Goal: Task Accomplishment & Management: Use online tool/utility

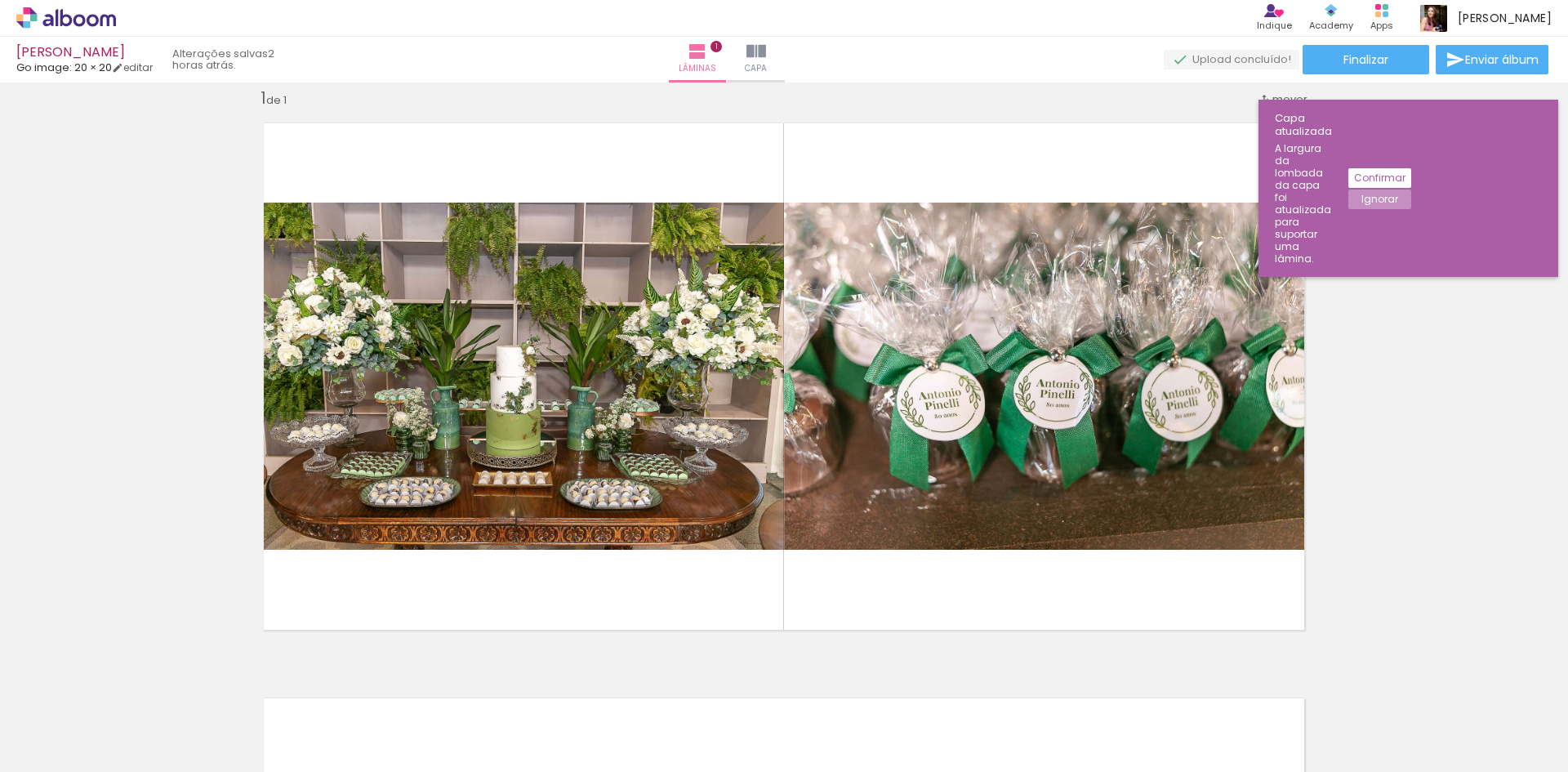
scroll to position [0, 898]
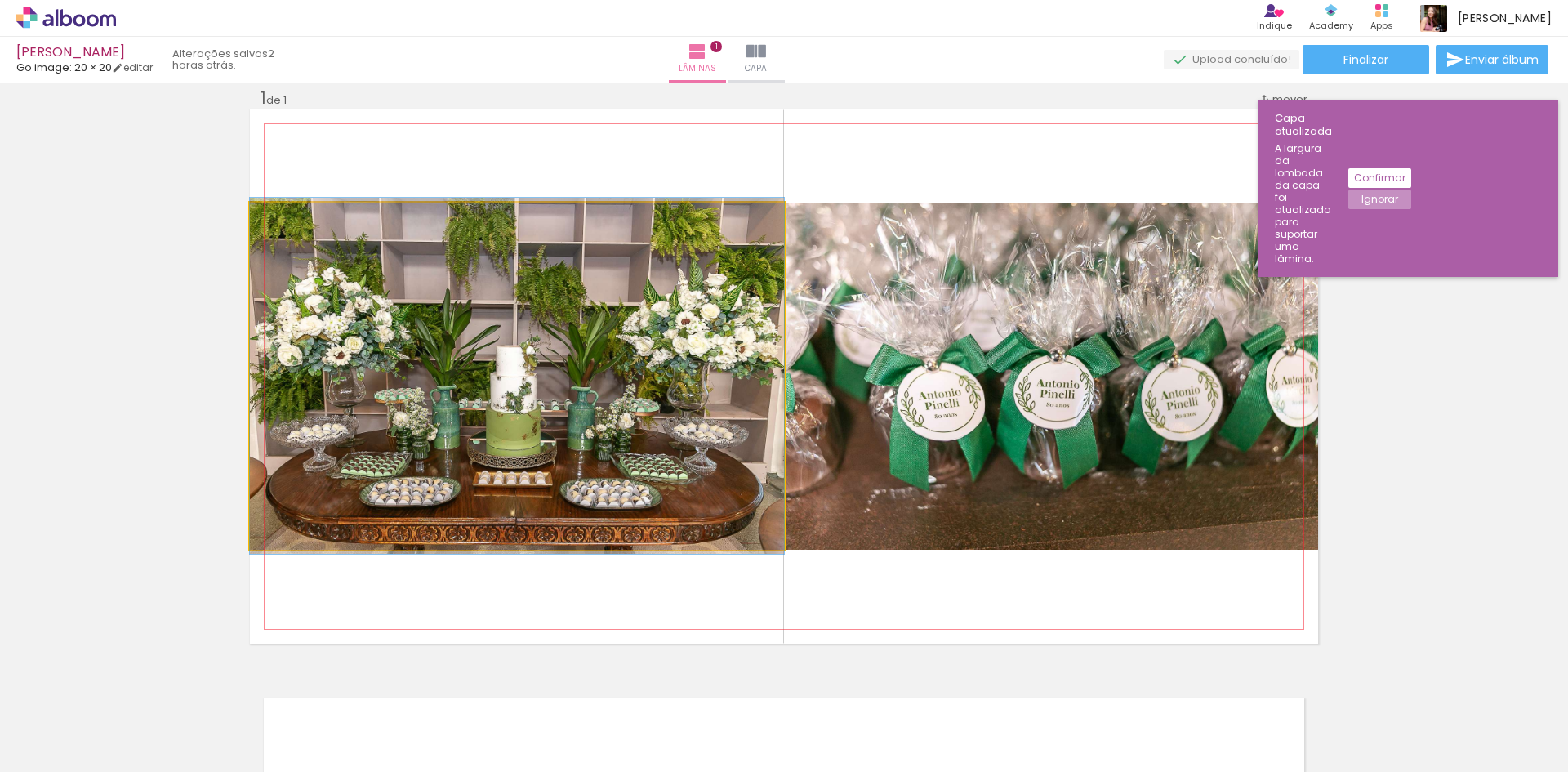
click at [645, 308] on quentale-photo at bounding box center [516, 377] width 534 height 347
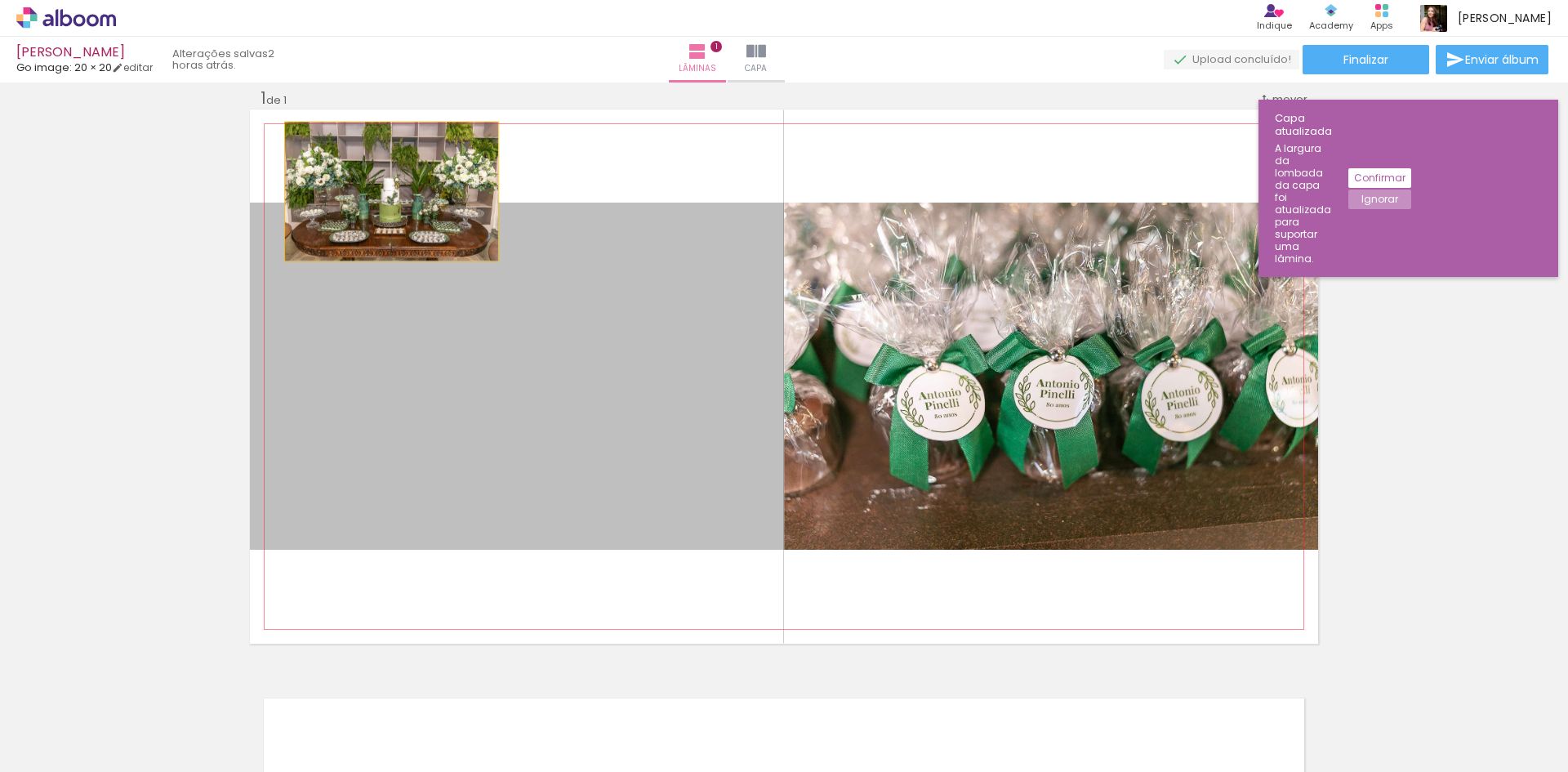
drag, startPoint x: 513, startPoint y: 276, endPoint x: 385, endPoint y: 191, distance: 153.7
click at [385, 191] on quentale-layouter at bounding box center [784, 376] width 1068 height 534
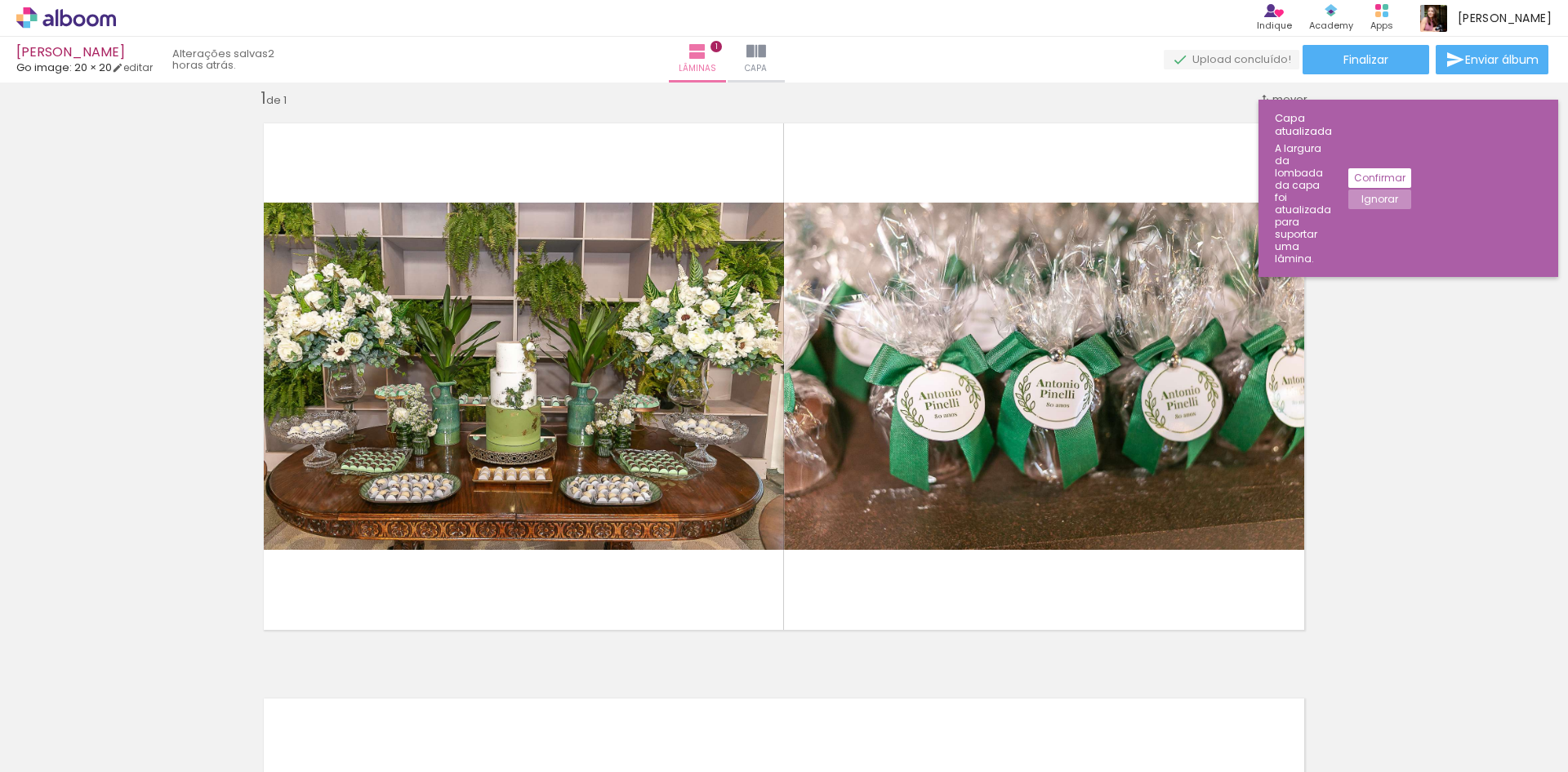
click at [0, 0] on slot "Confirmar" at bounding box center [0, 0] width 0 height 0
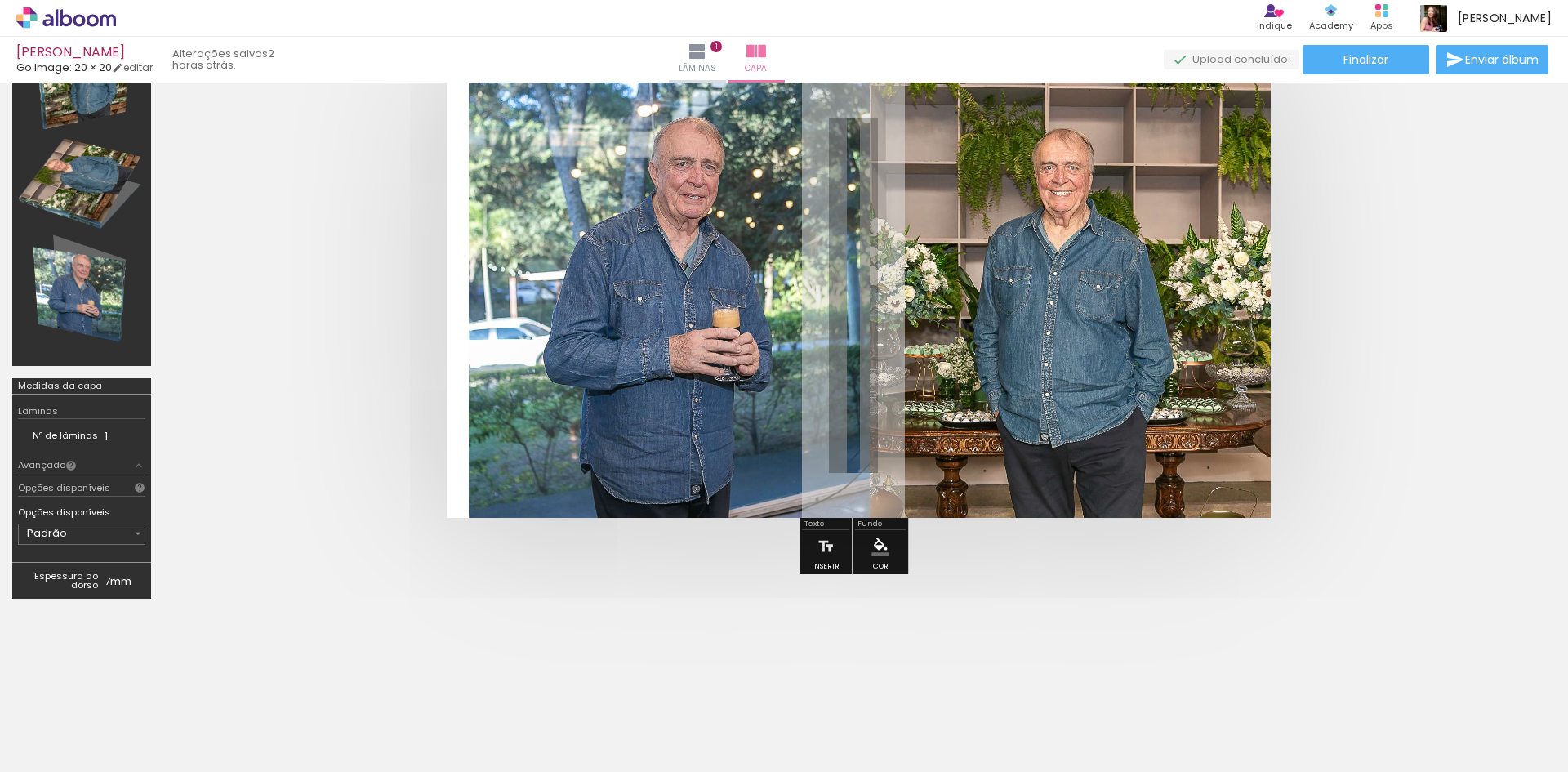
scroll to position [89, 0]
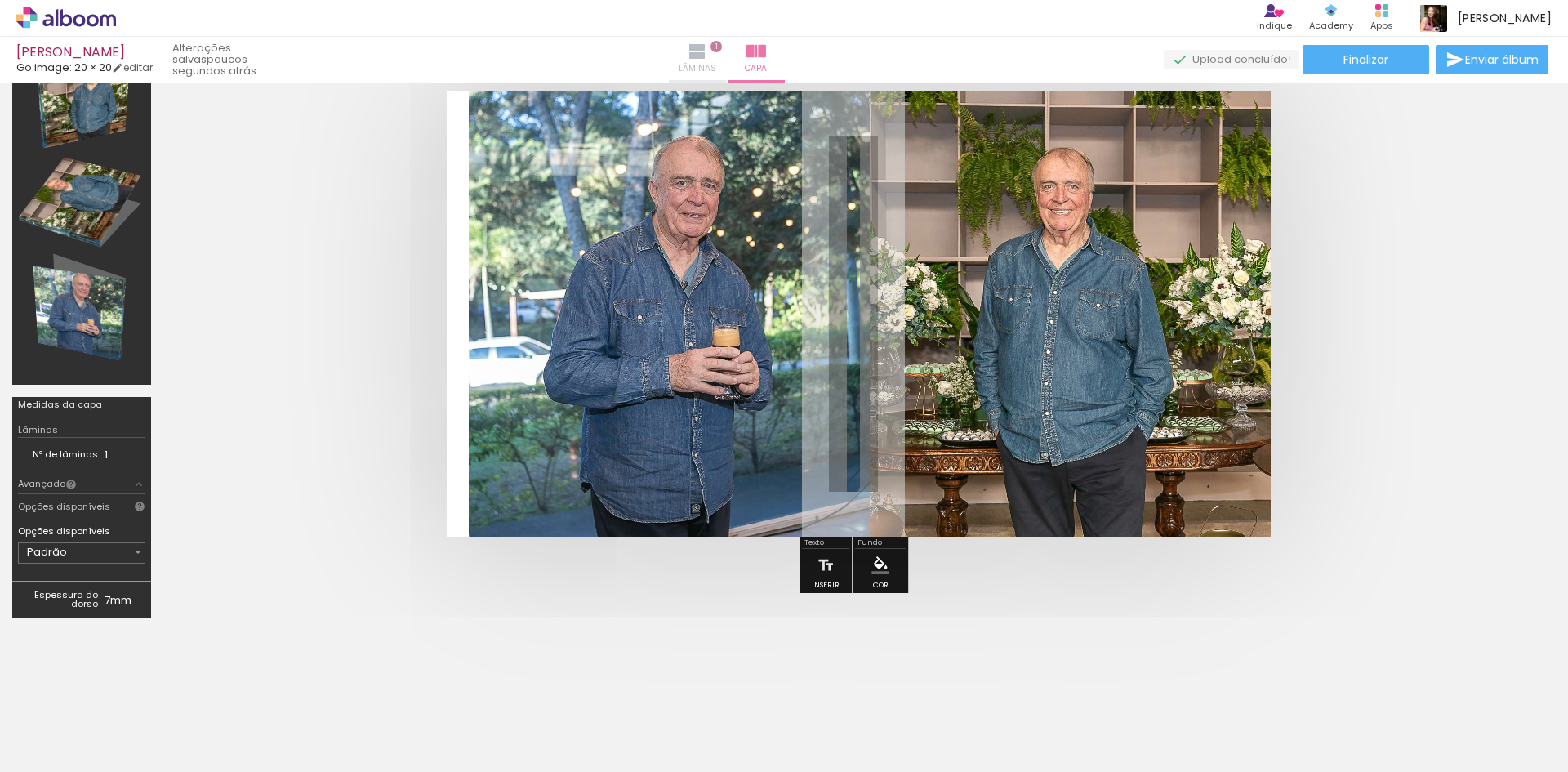
click at [707, 53] on iron-icon at bounding box center [698, 52] width 20 height 20
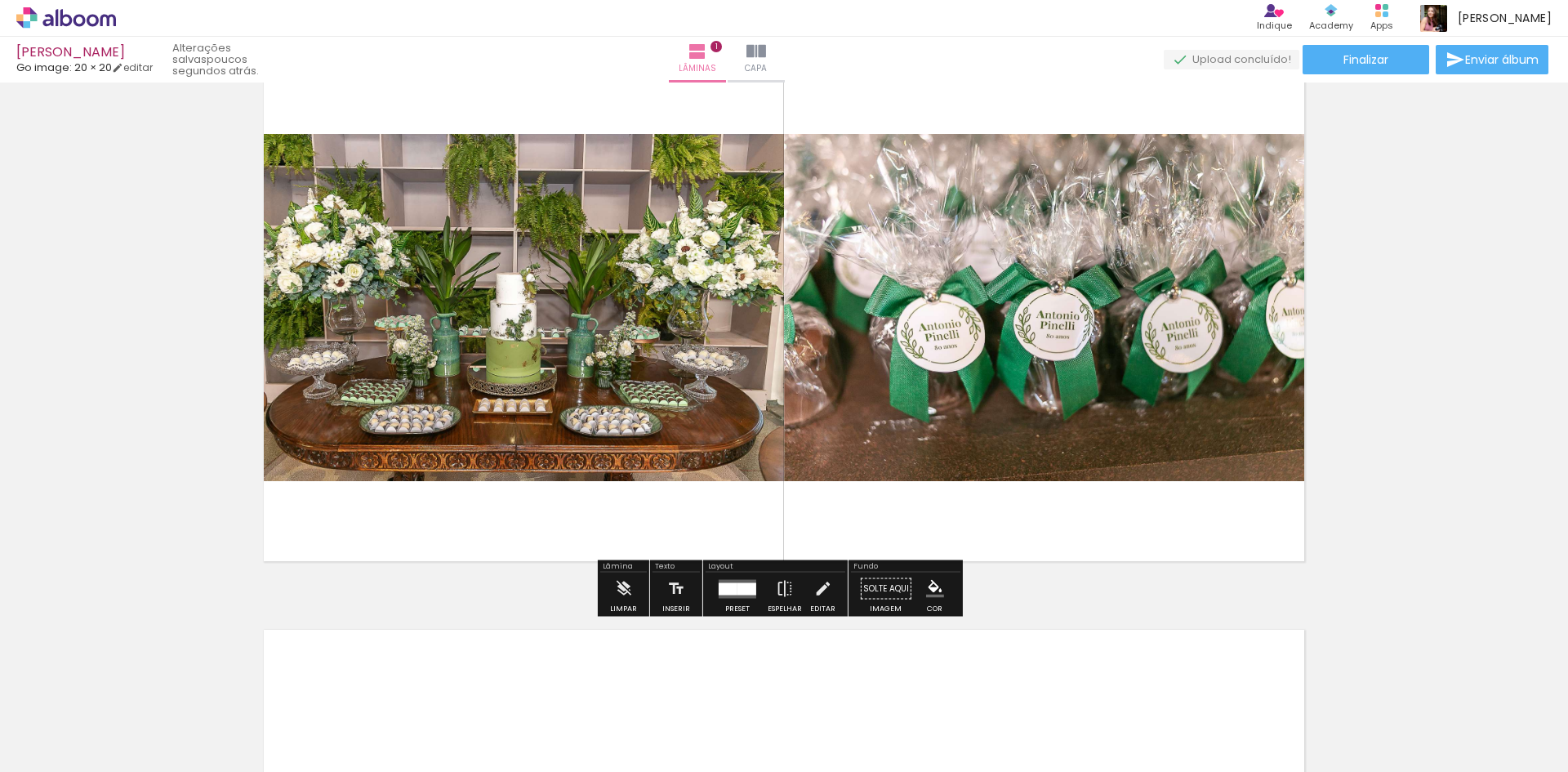
click at [974, 334] on quentale-photo at bounding box center [1051, 307] width 534 height 347
click at [732, 586] on div at bounding box center [728, 589] width 19 height 13
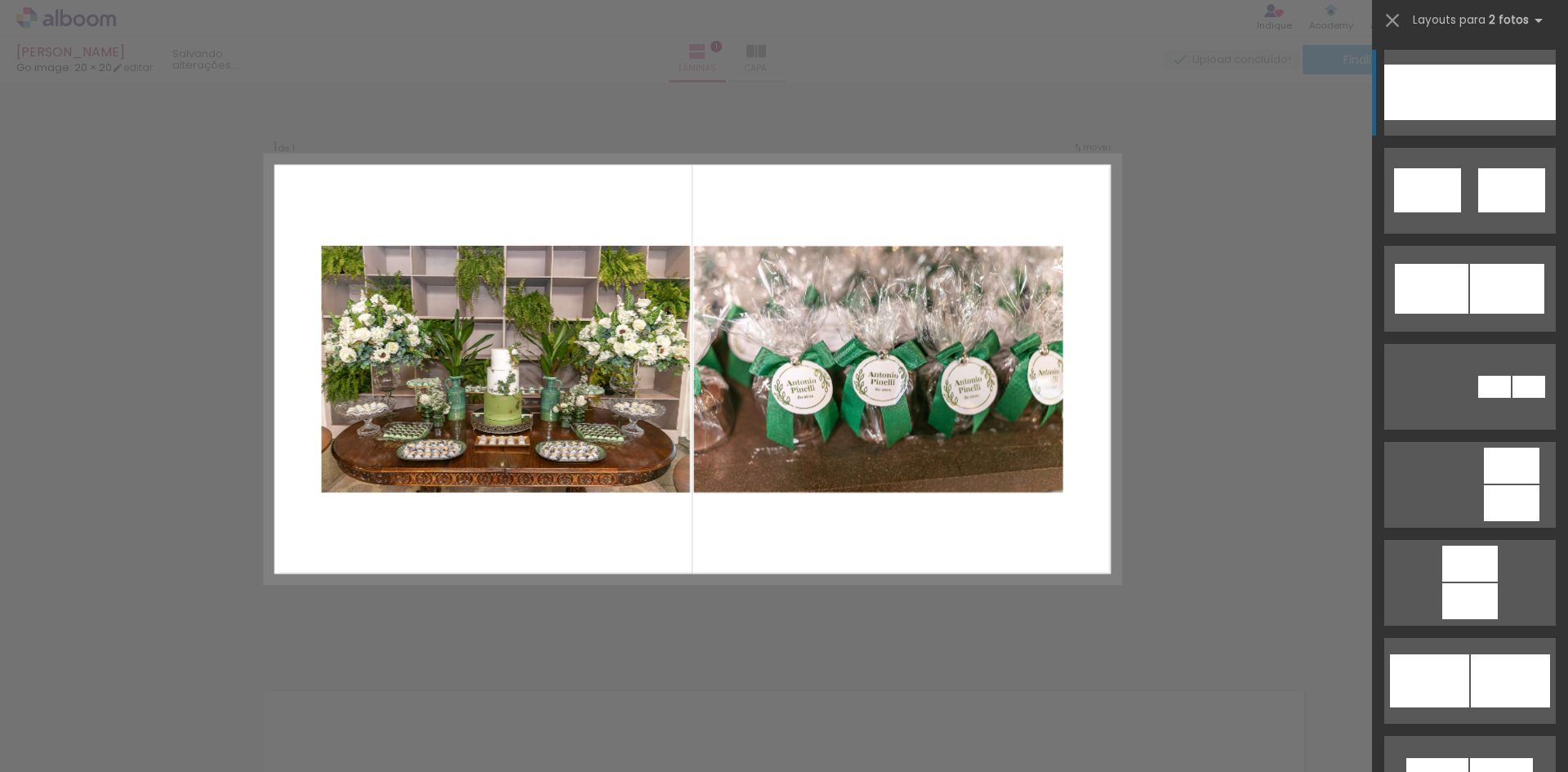
scroll to position [20, 0]
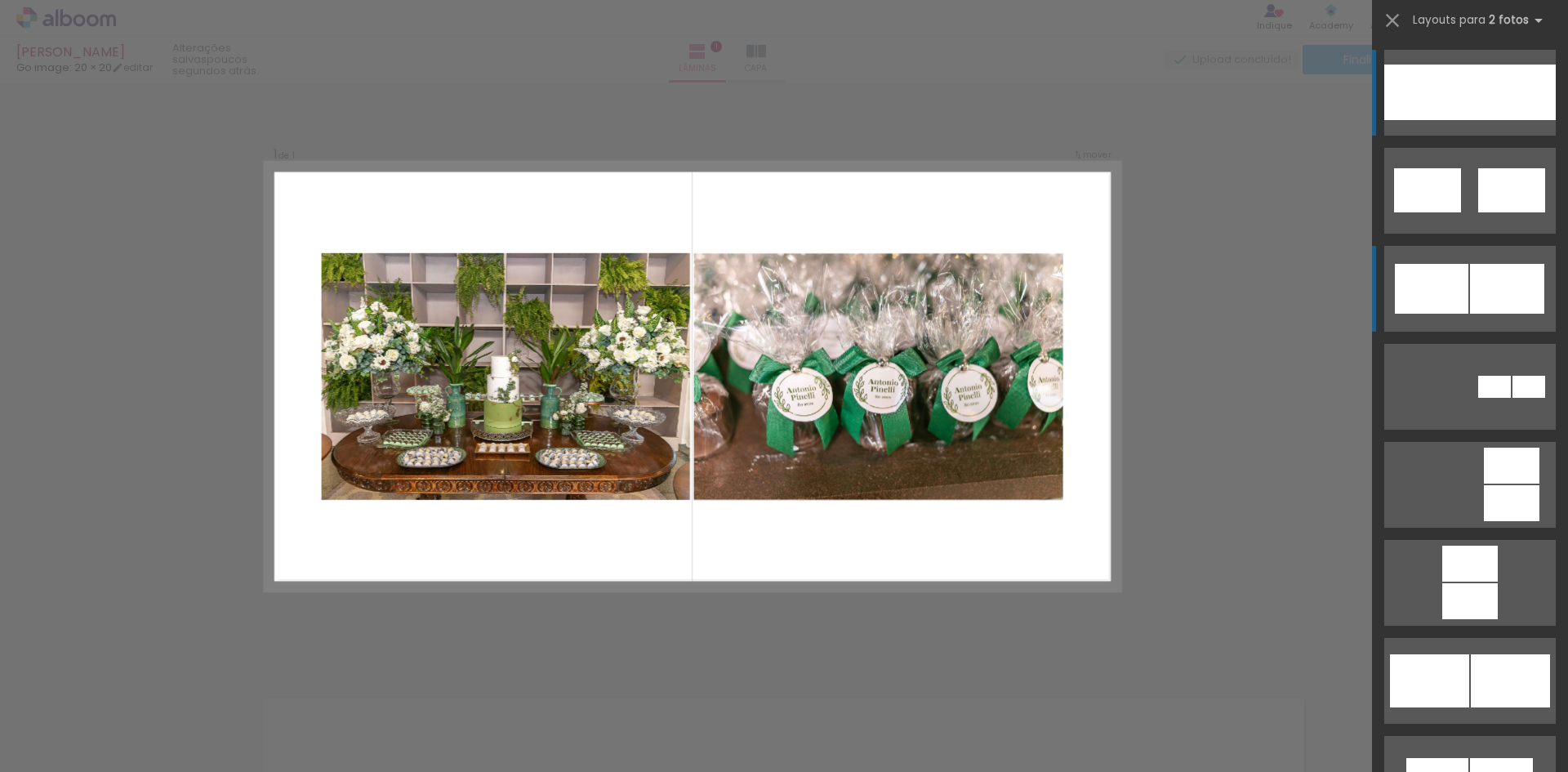
click at [1470, 284] on div at bounding box center [1508, 288] width 74 height 50
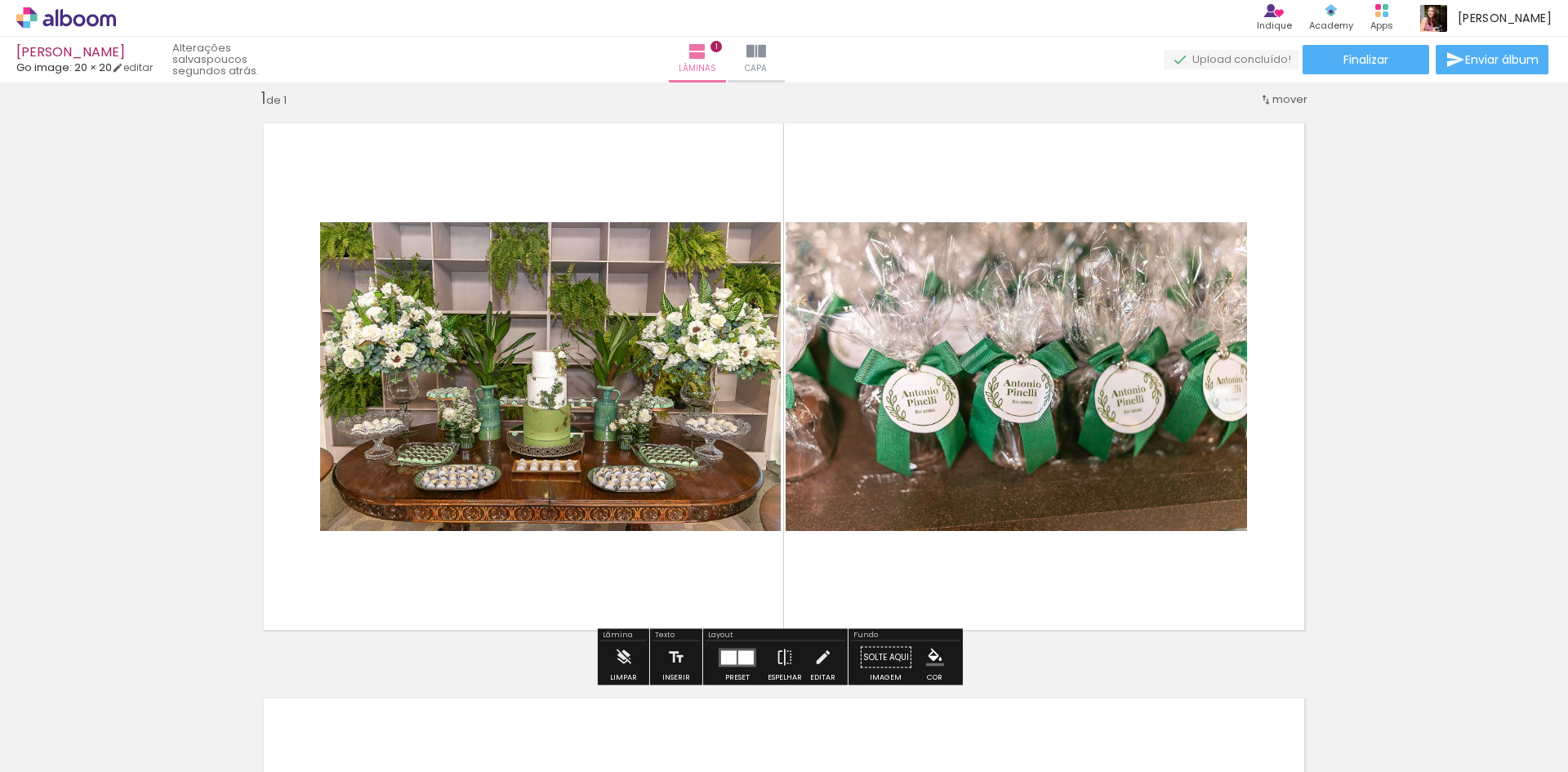
click at [745, 659] on div at bounding box center [746, 657] width 16 height 14
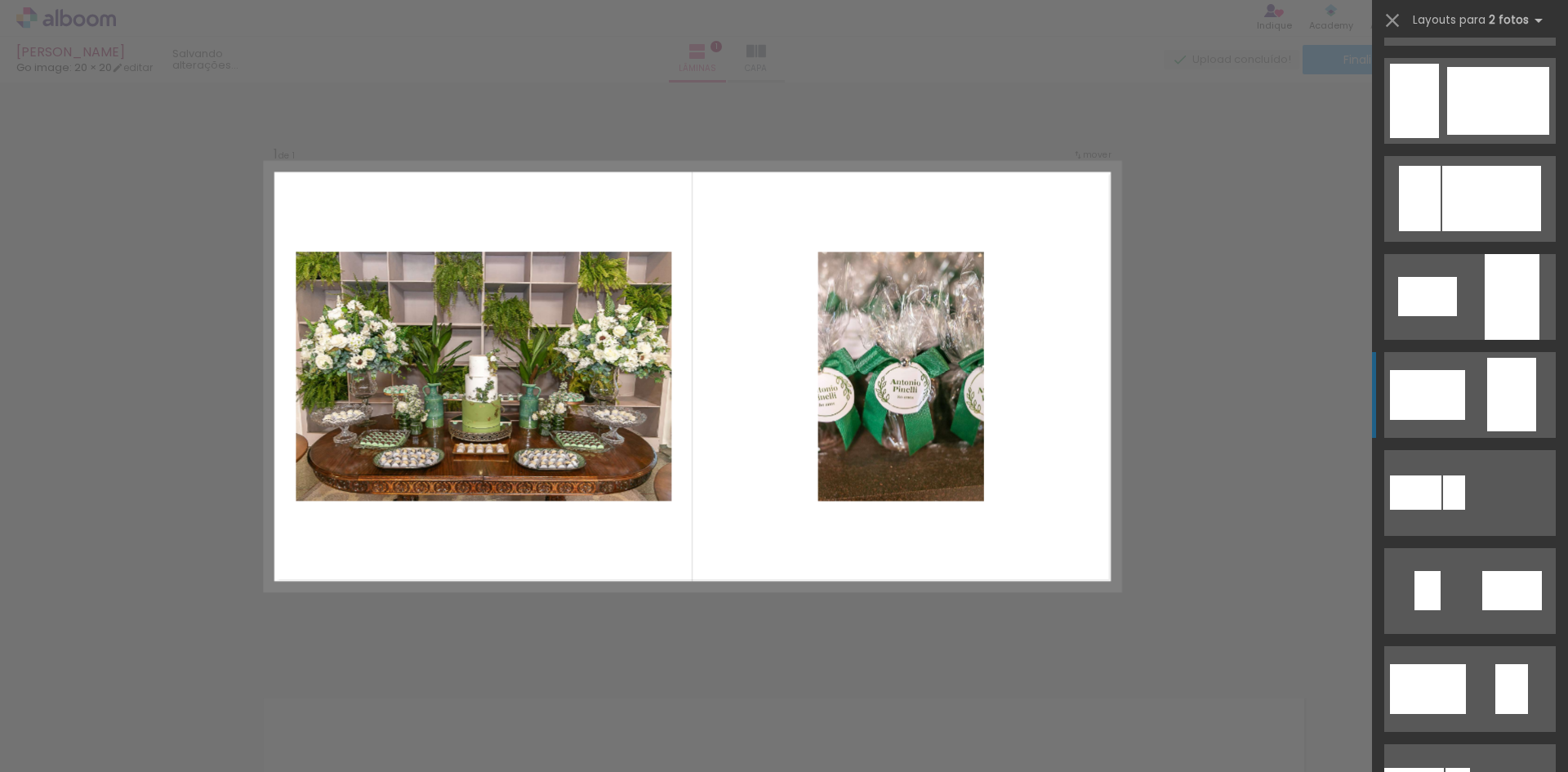
scroll to position [2826, 0]
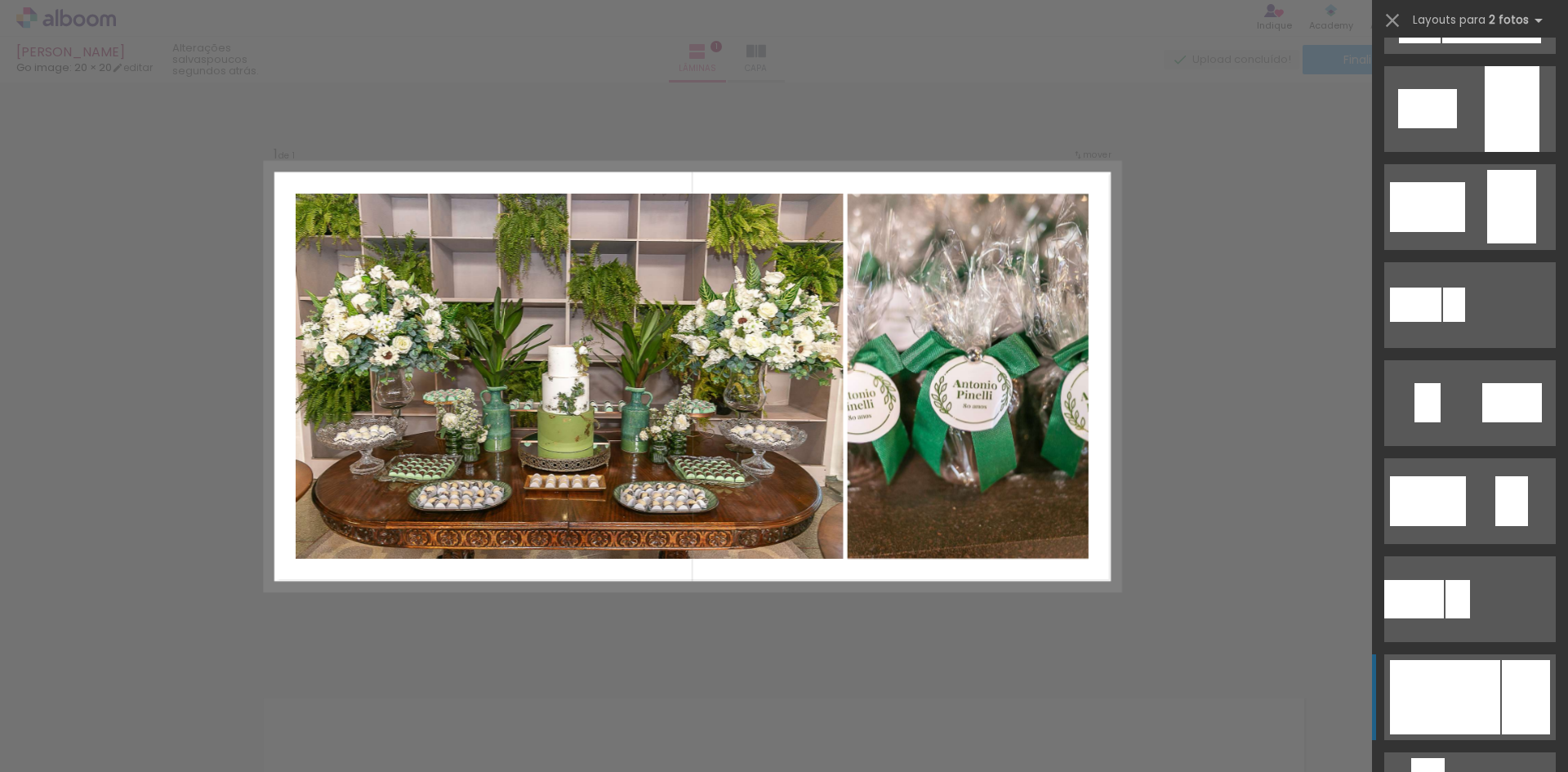
click at [1464, 685] on div at bounding box center [1445, 697] width 110 height 74
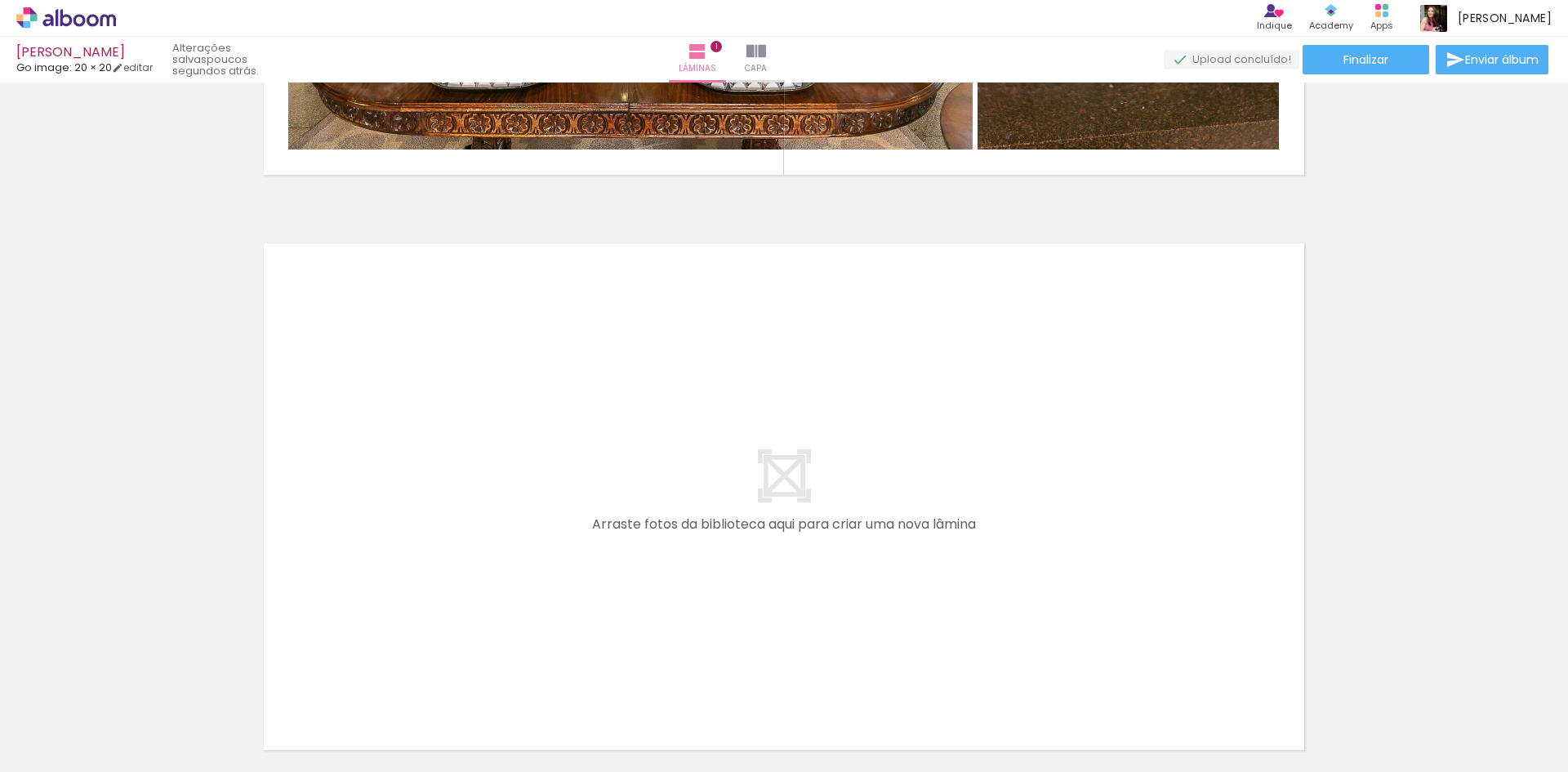
scroll to position [0, 2285]
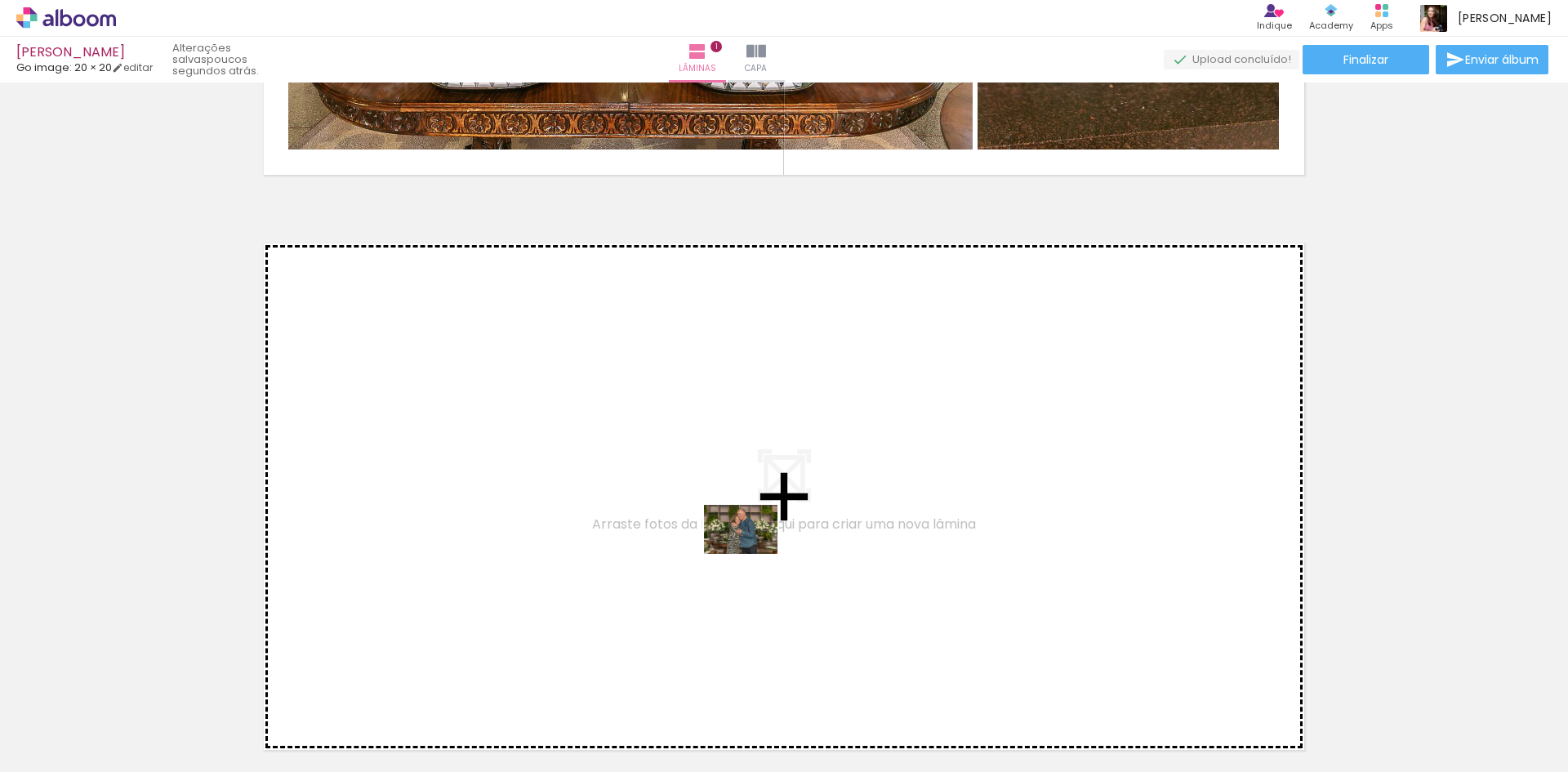
drag, startPoint x: 556, startPoint y: 717, endPoint x: 753, endPoint y: 553, distance: 256.3
click at [753, 553] on quentale-workspace at bounding box center [784, 386] width 1568 height 772
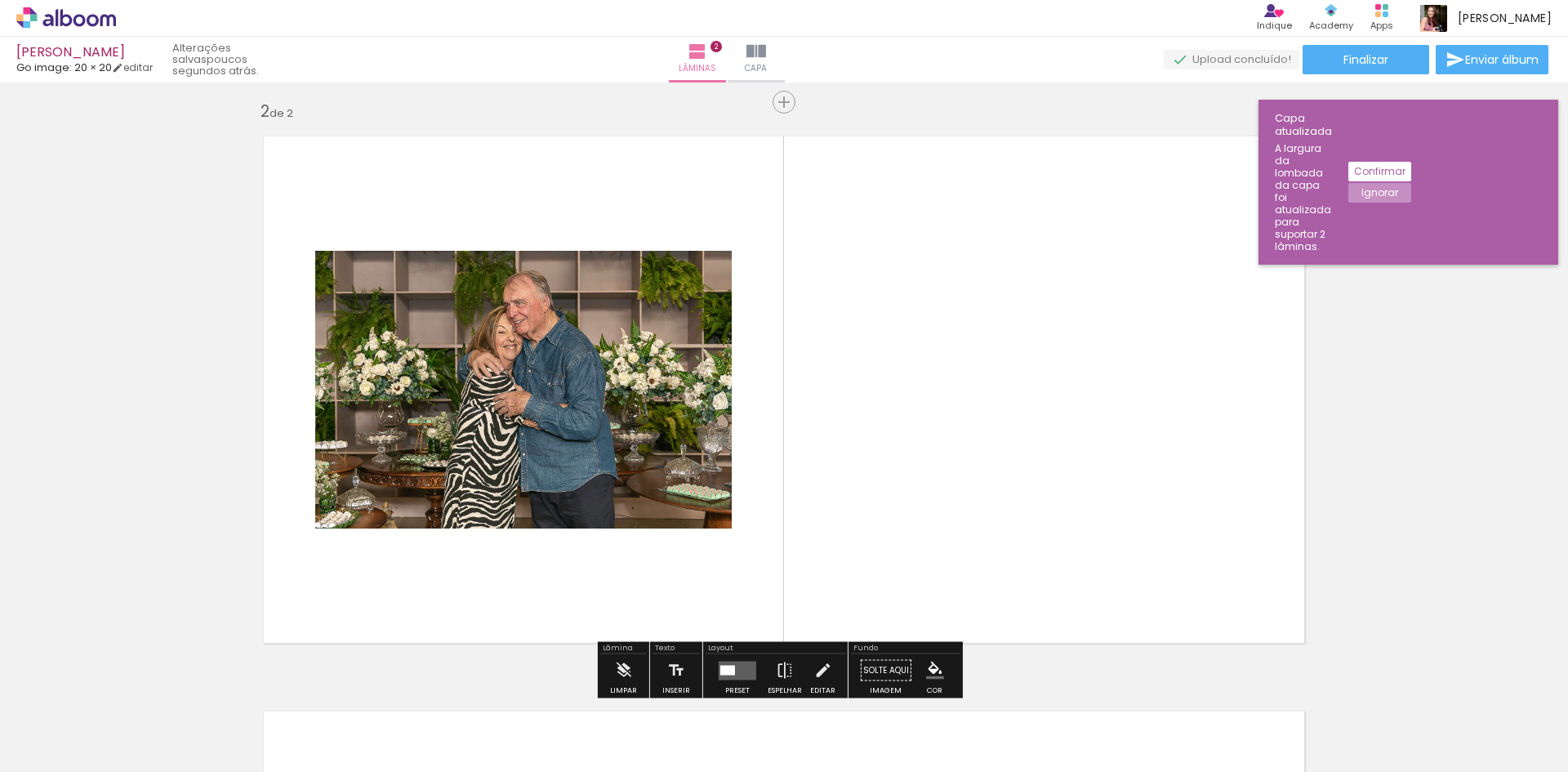
scroll to position [595, 0]
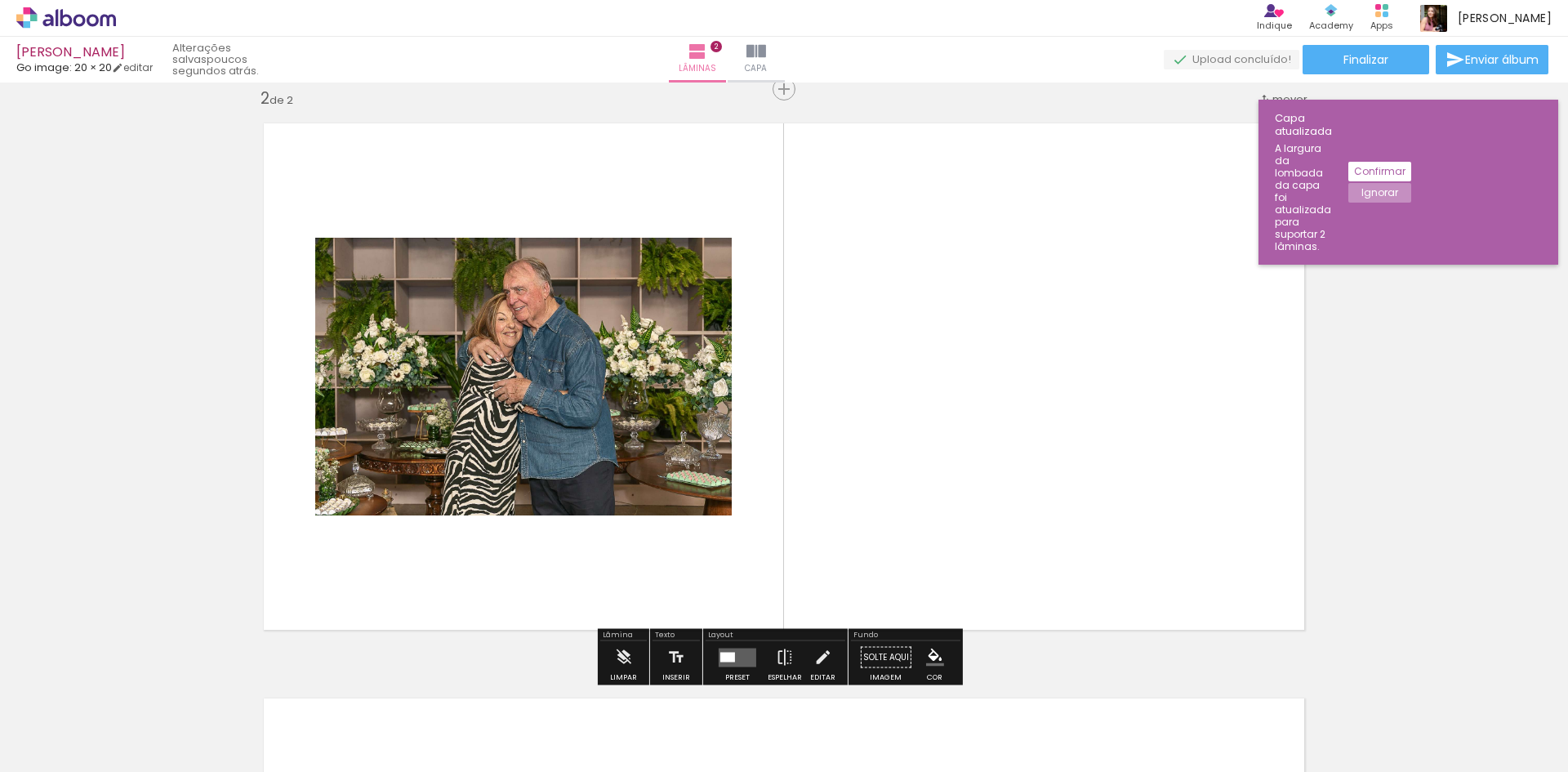
click at [662, 444] on quentale-photo at bounding box center [523, 377] width 417 height 278
click at [729, 656] on div at bounding box center [727, 657] width 15 height 10
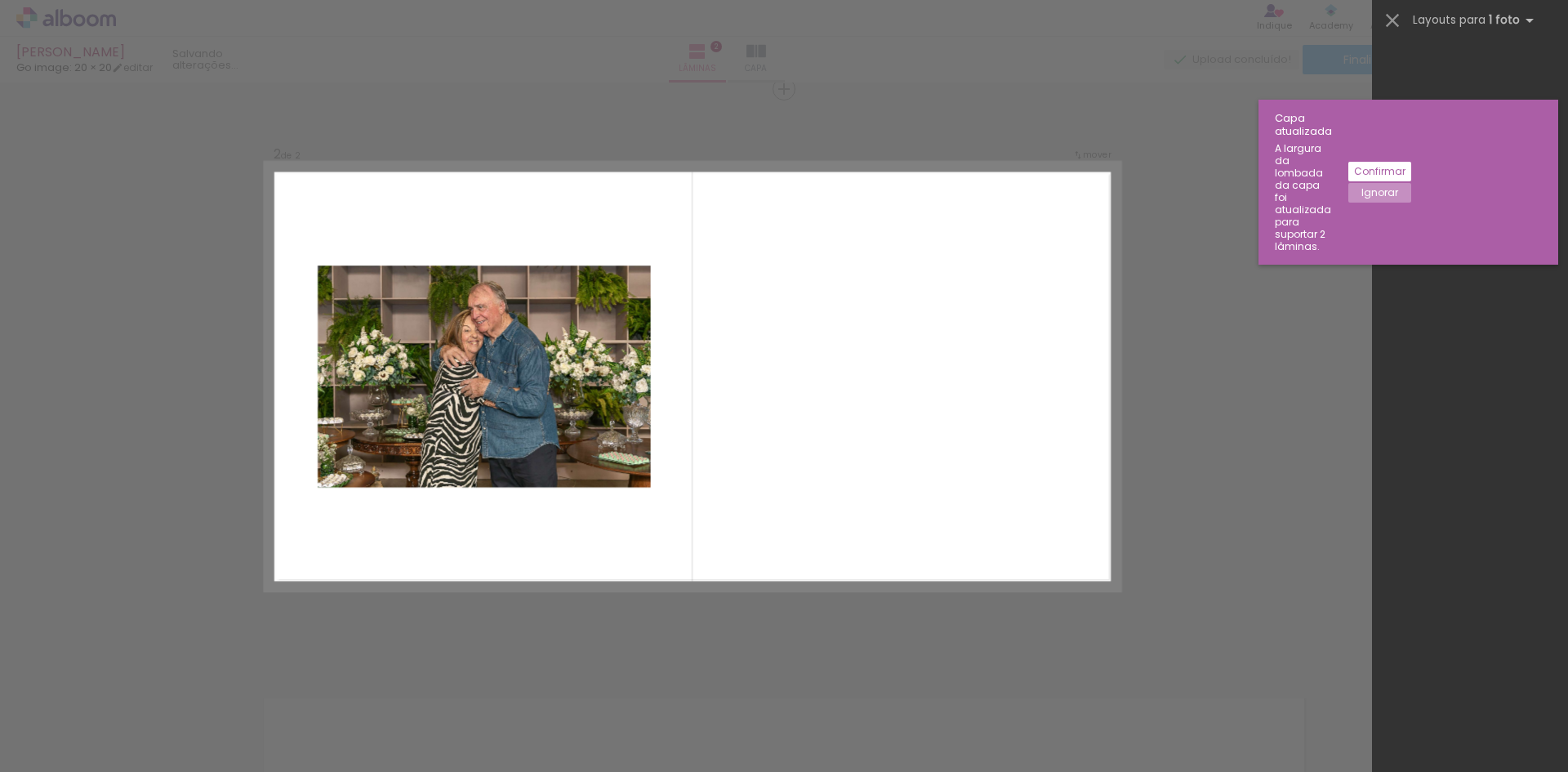
scroll to position [0, 0]
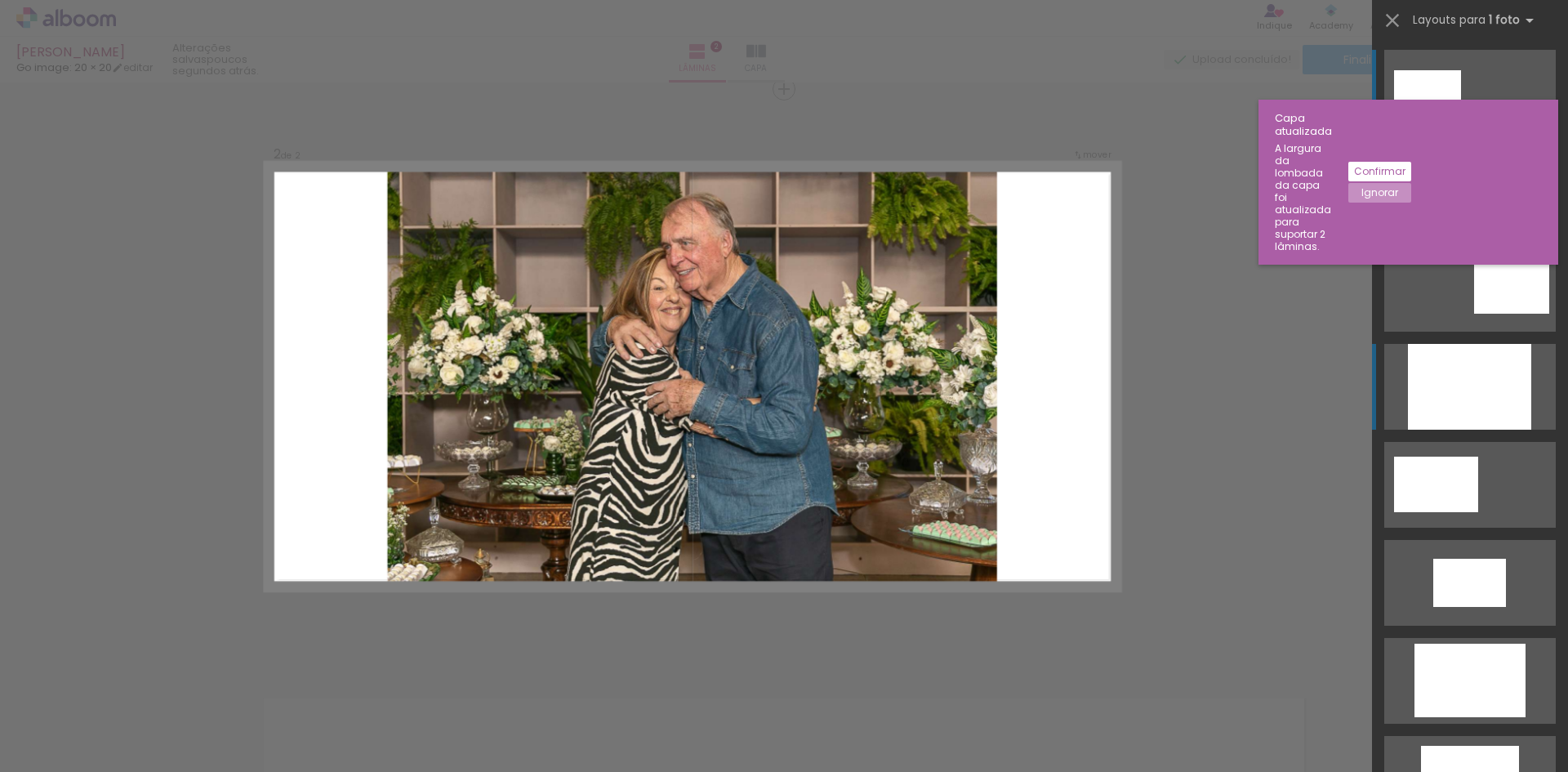
click at [1480, 370] on div at bounding box center [1469, 386] width 123 height 86
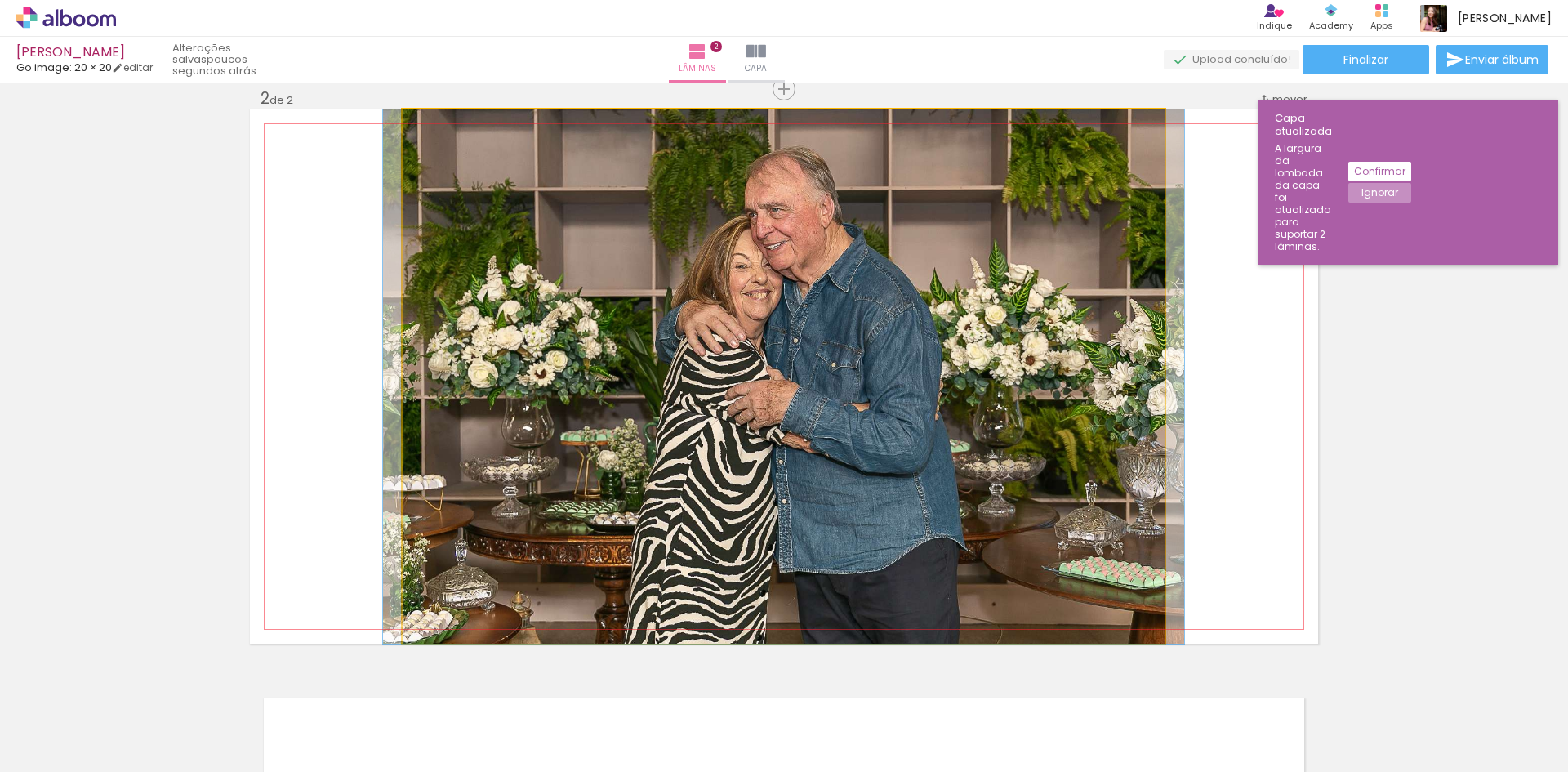
click at [1090, 342] on quentale-photo at bounding box center [784, 376] width 762 height 534
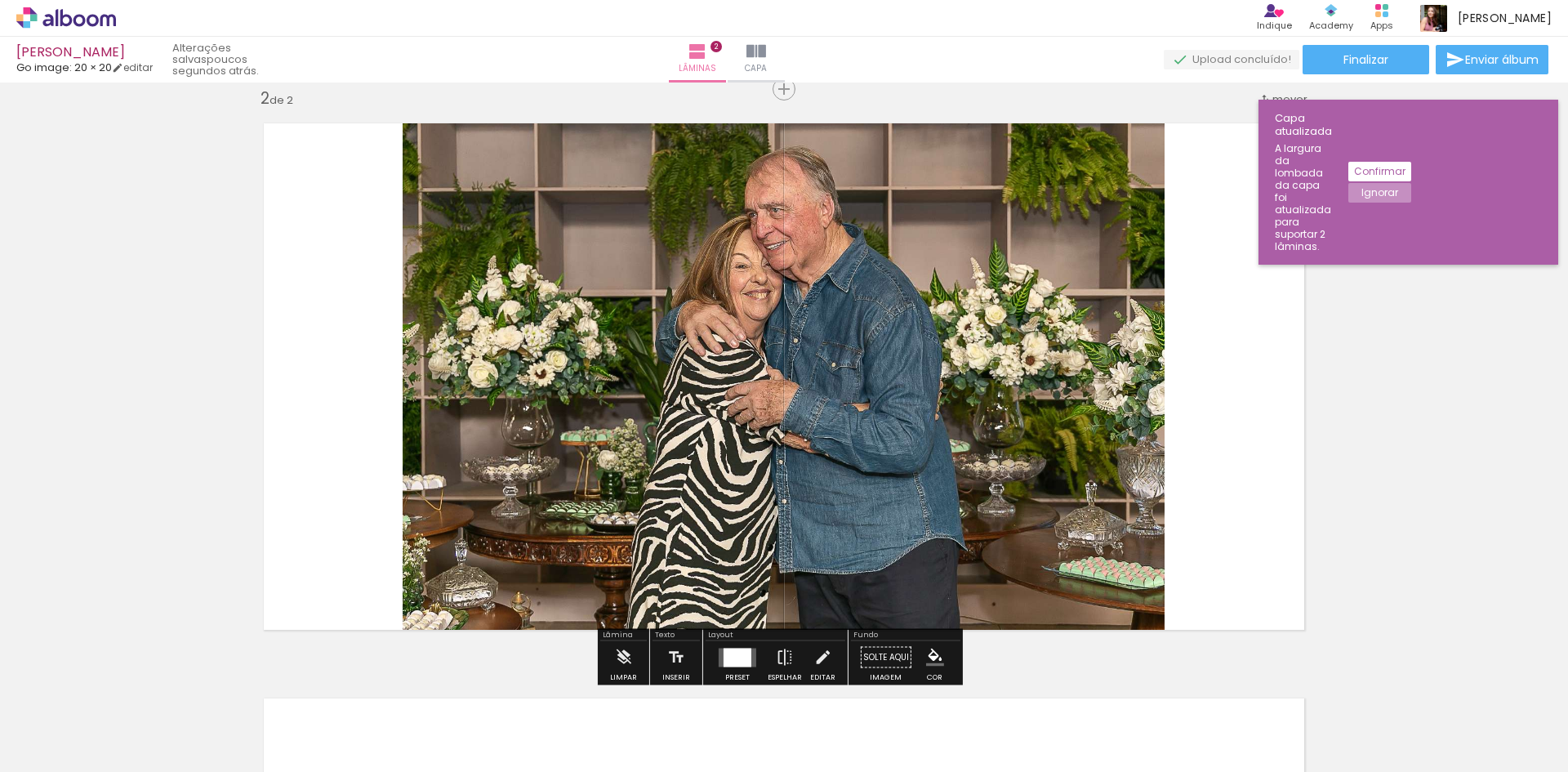
click at [1136, 363] on quentale-photo at bounding box center [784, 376] width 762 height 534
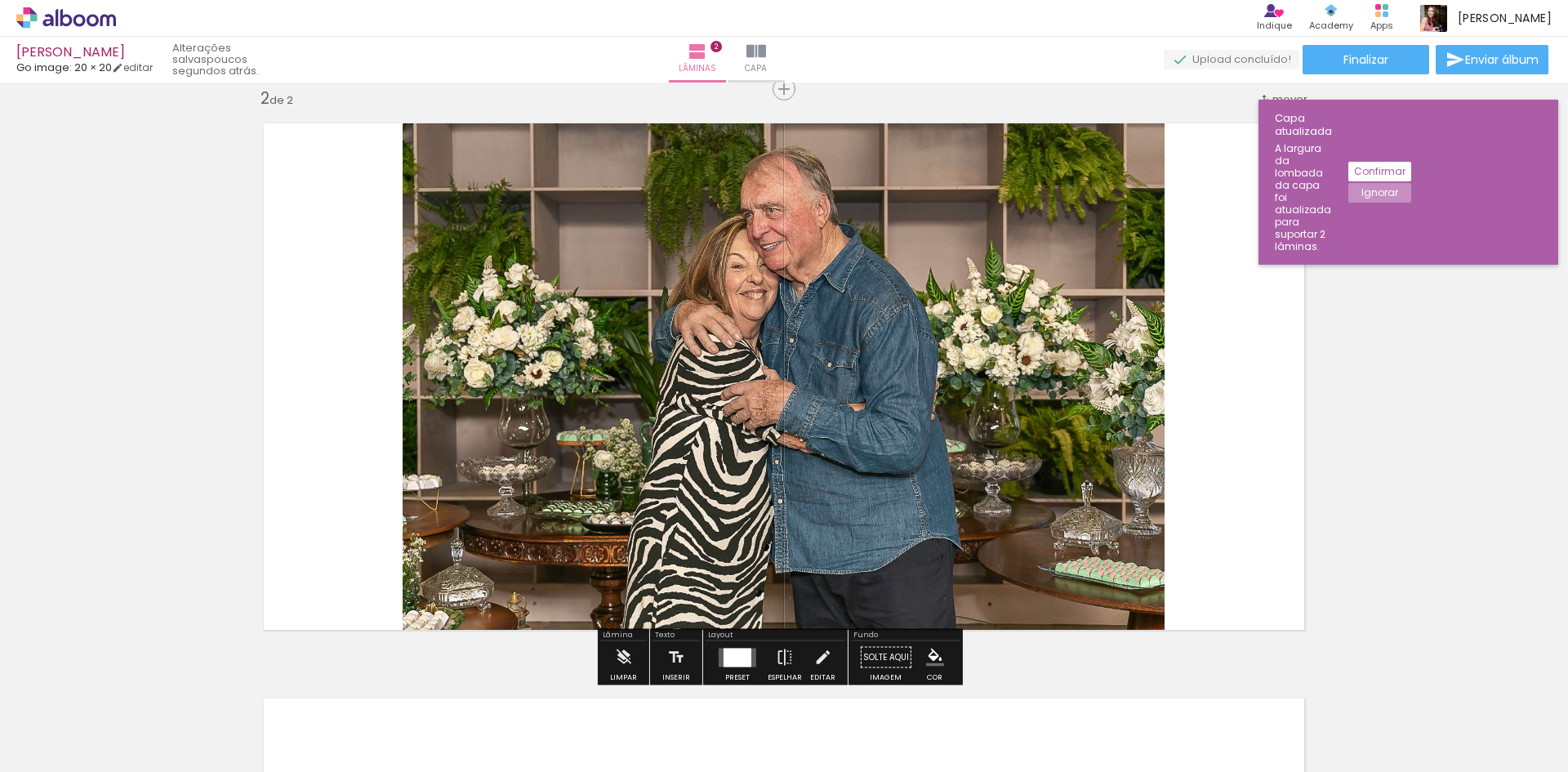
click at [922, 384] on quentale-photo at bounding box center [784, 376] width 762 height 534
click at [973, 379] on quentale-photo at bounding box center [784, 376] width 762 height 534
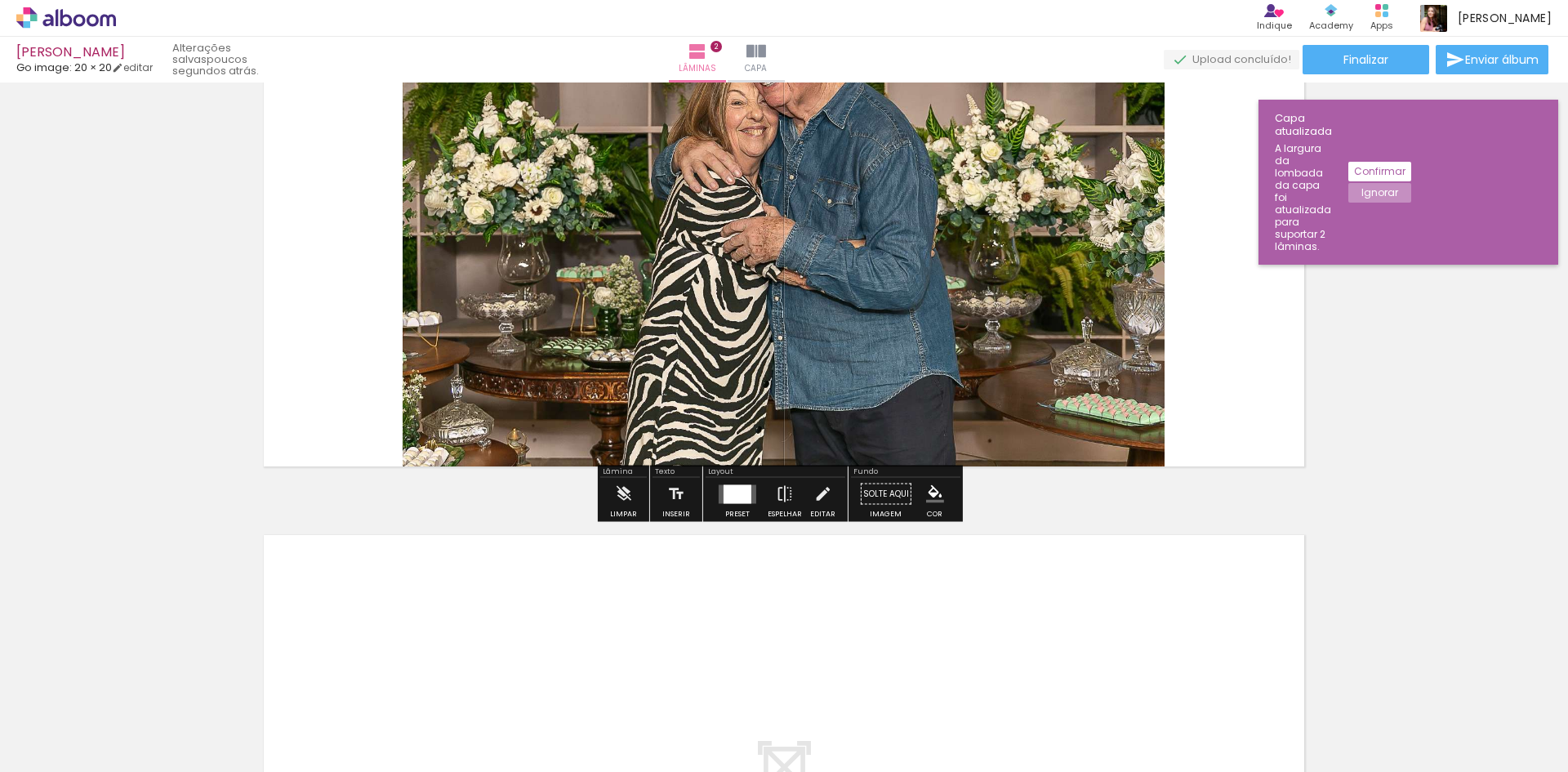
scroll to position [759, 0]
click at [893, 489] on paper-button "Solte aqui Imagem" at bounding box center [886, 499] width 59 height 42
click at [888, 489] on paper-button "Solte aqui Imagem" at bounding box center [886, 499] width 59 height 42
click at [928, 495] on iron-icon "color picker" at bounding box center [935, 494] width 18 height 18
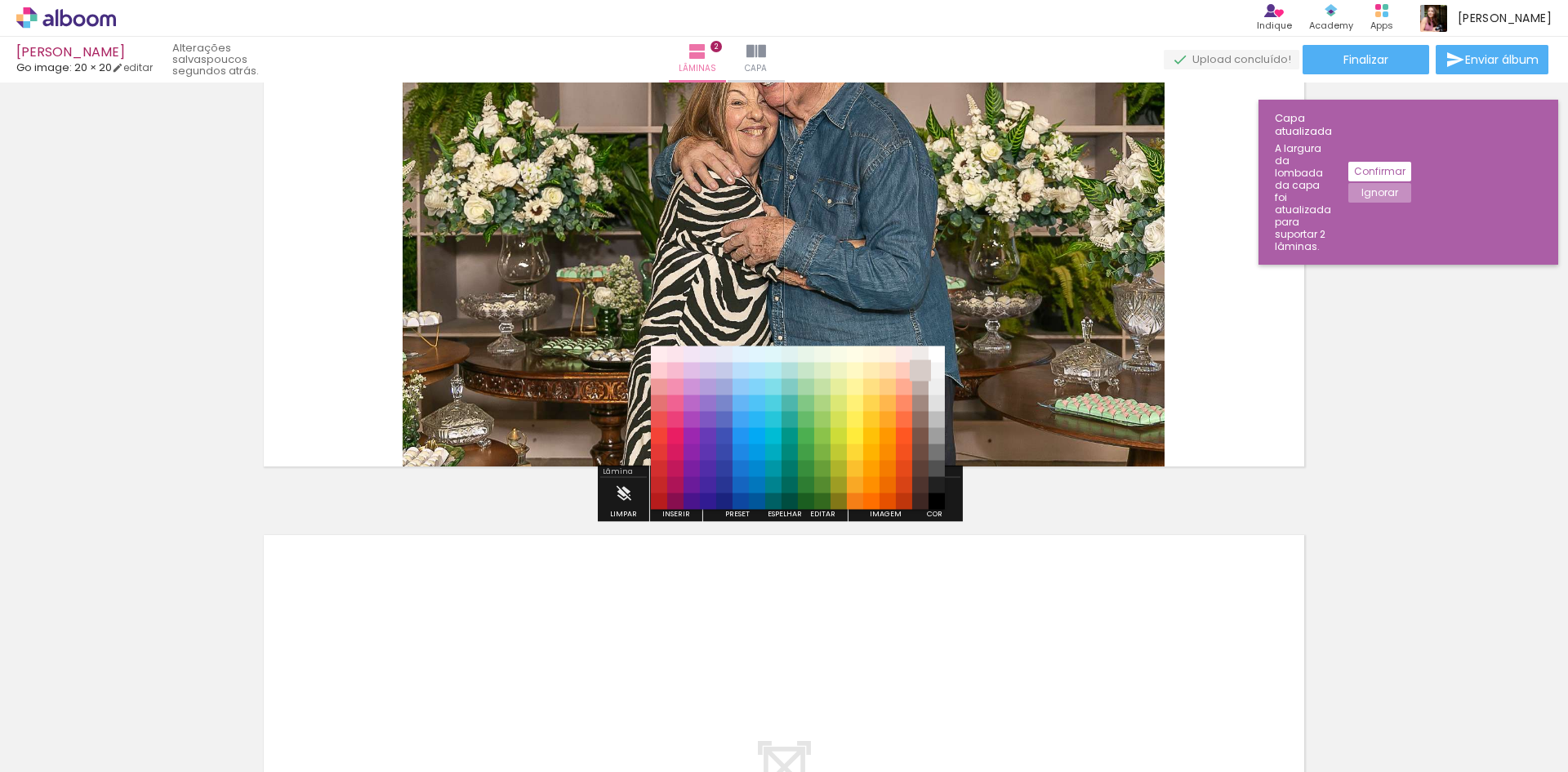
click at [919, 374] on paper-item "#d7ccc8" at bounding box center [920, 371] width 17 height 17
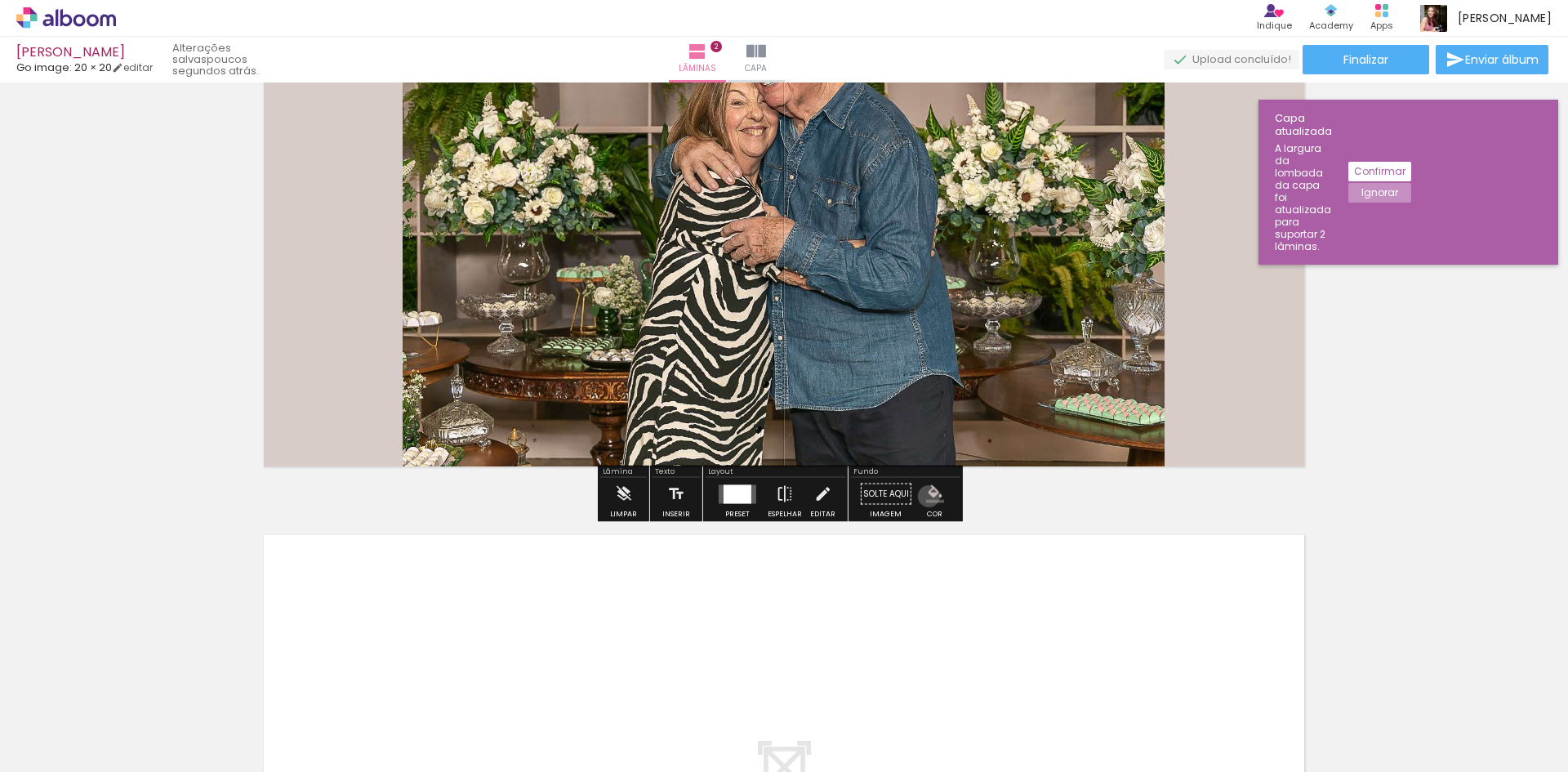
click at [926, 496] on iron-icon "color picker" at bounding box center [935, 494] width 18 height 18
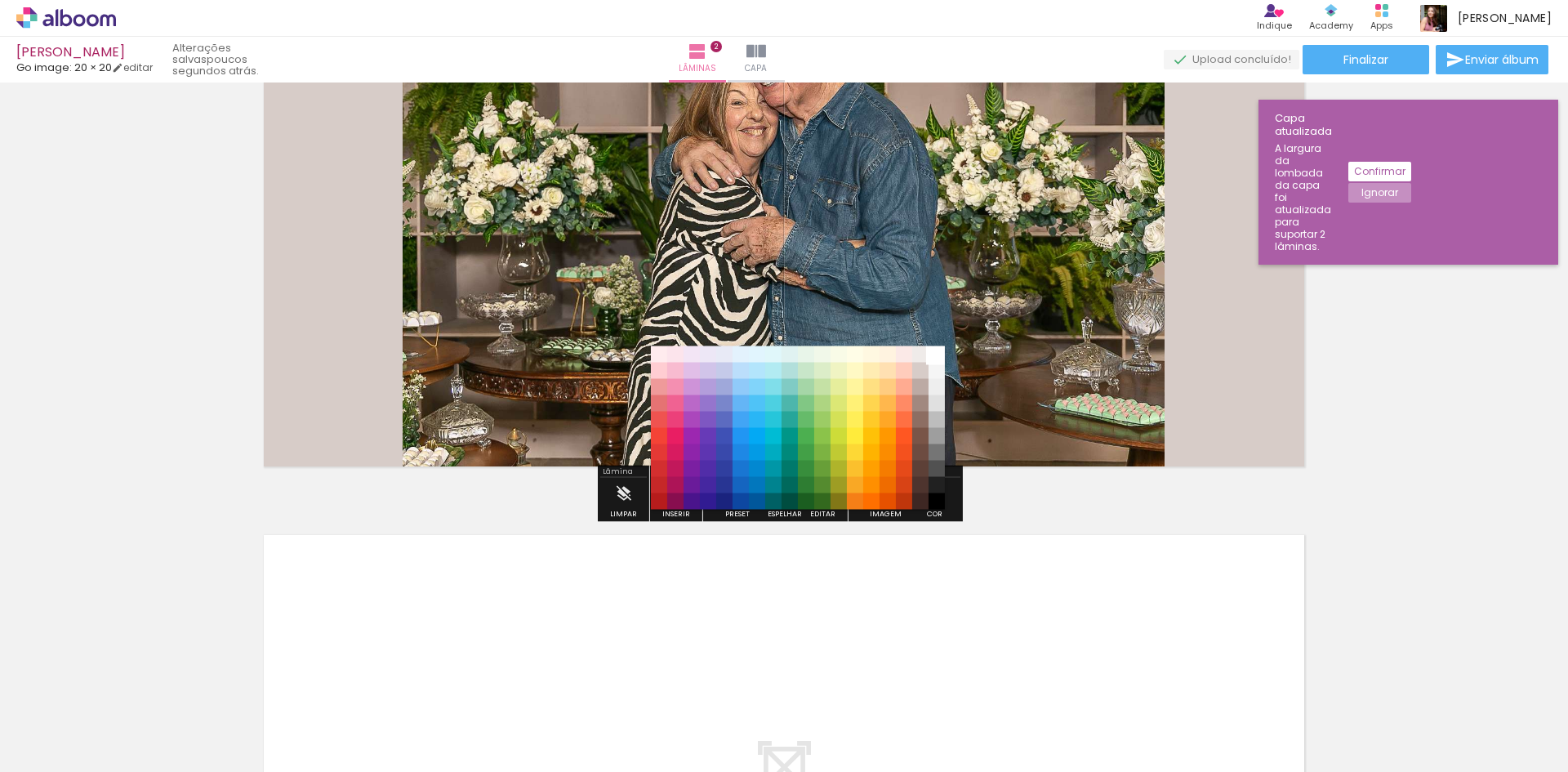
click at [941, 358] on paper-item "#ffffff" at bounding box center [937, 354] width 17 height 17
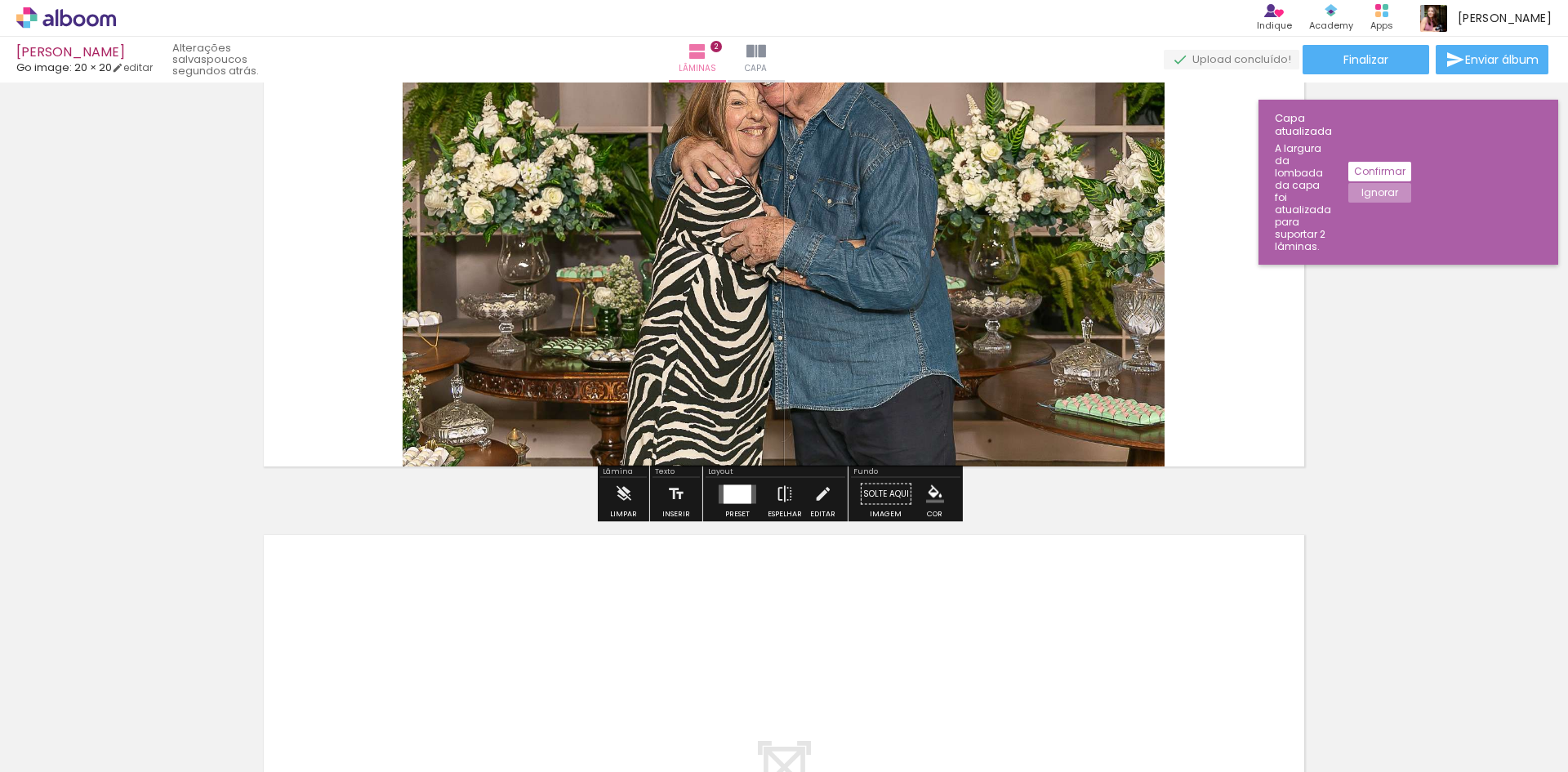
click at [879, 497] on paper-button "Solte aqui Imagem" at bounding box center [886, 499] width 59 height 42
drag, startPoint x: 880, startPoint y: 495, endPoint x: 887, endPoint y: 361, distance: 134.2
click at [887, 361] on div "Inserir lâmina 1 de 2 Inserir lâmina 2 de 2" at bounding box center [784, 192] width 1568 height 1727
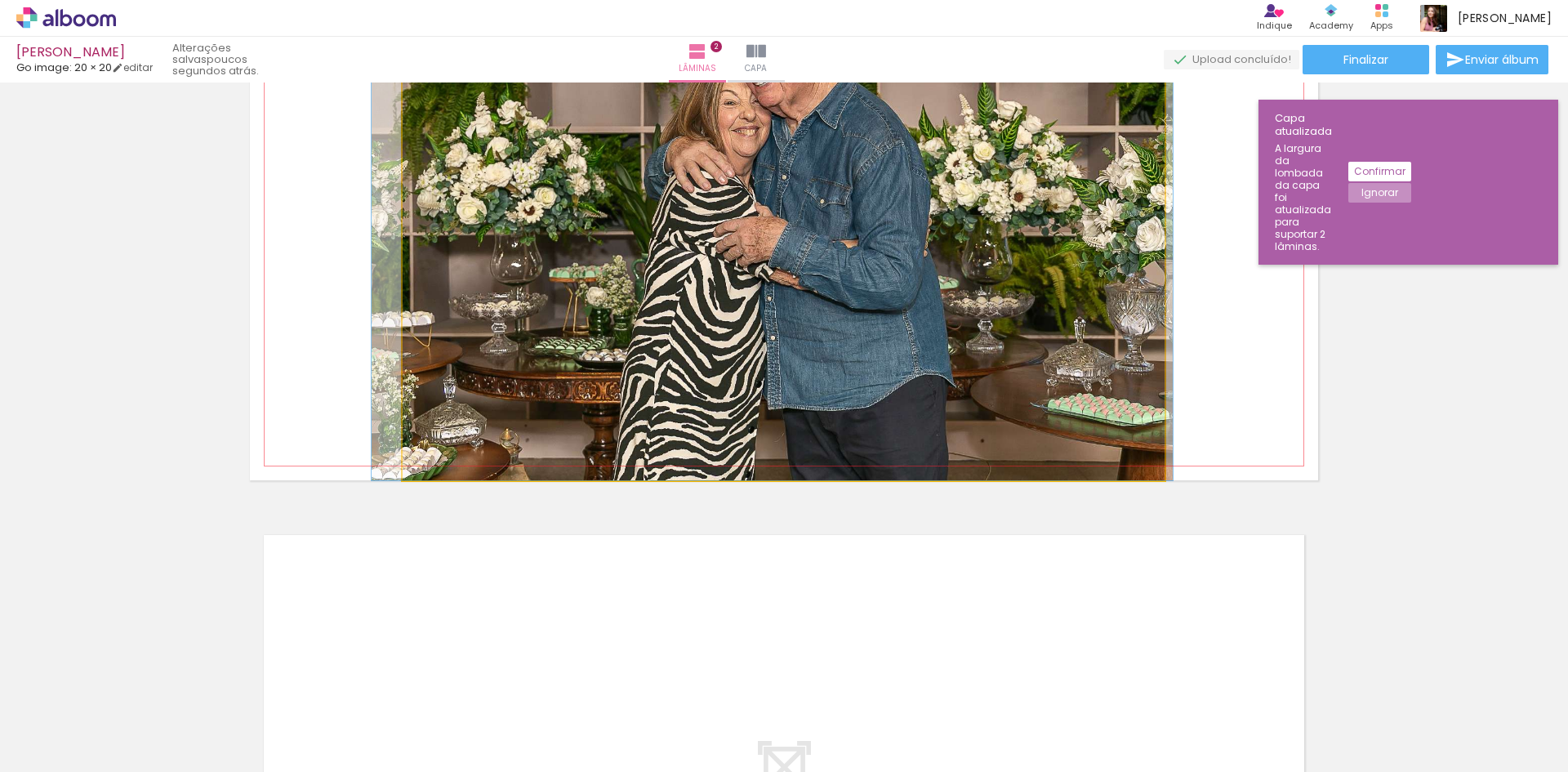
drag, startPoint x: 890, startPoint y: 334, endPoint x: 883, endPoint y: 407, distance: 73.3
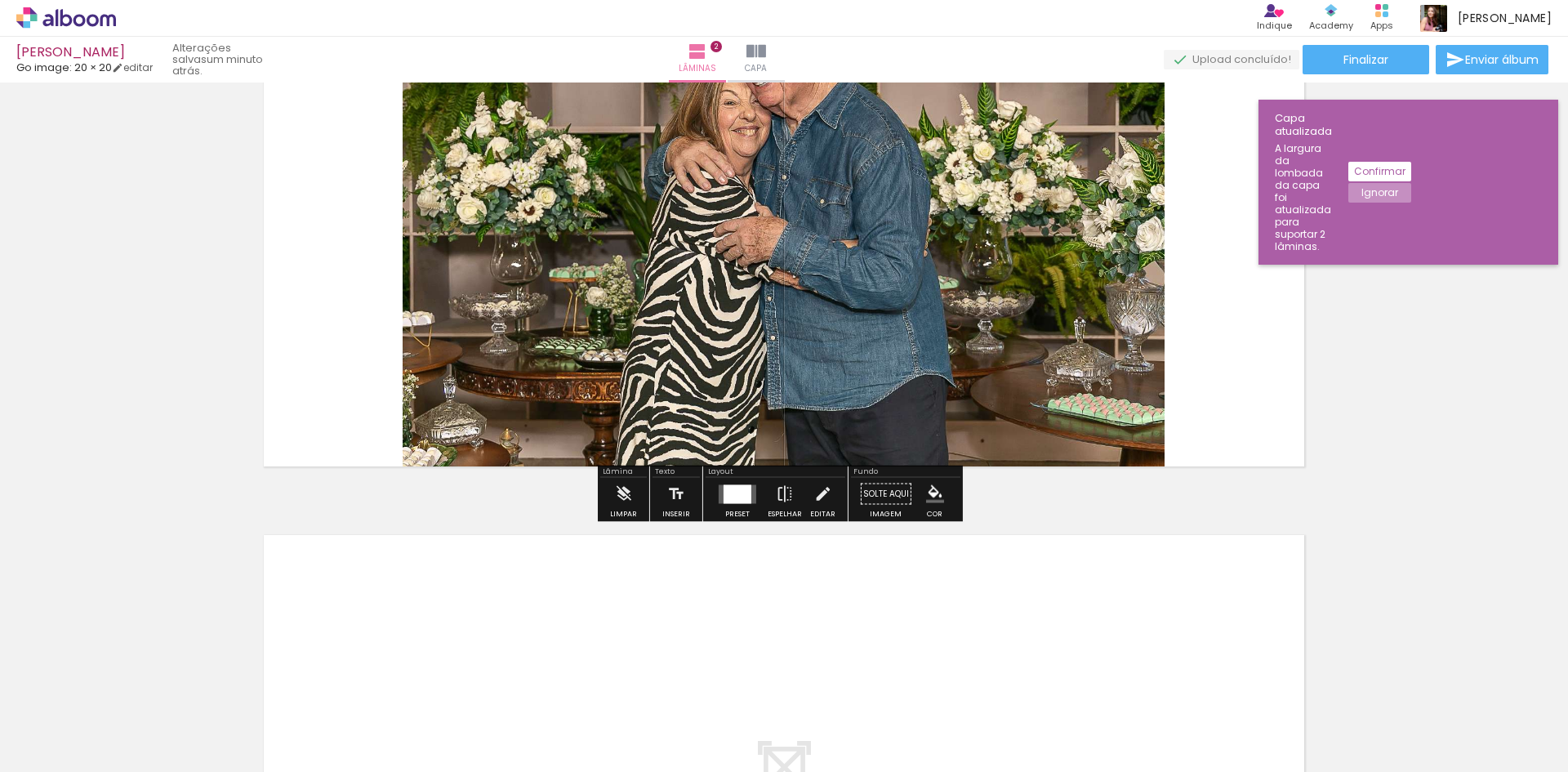
click at [733, 495] on div at bounding box center [738, 493] width 27 height 19
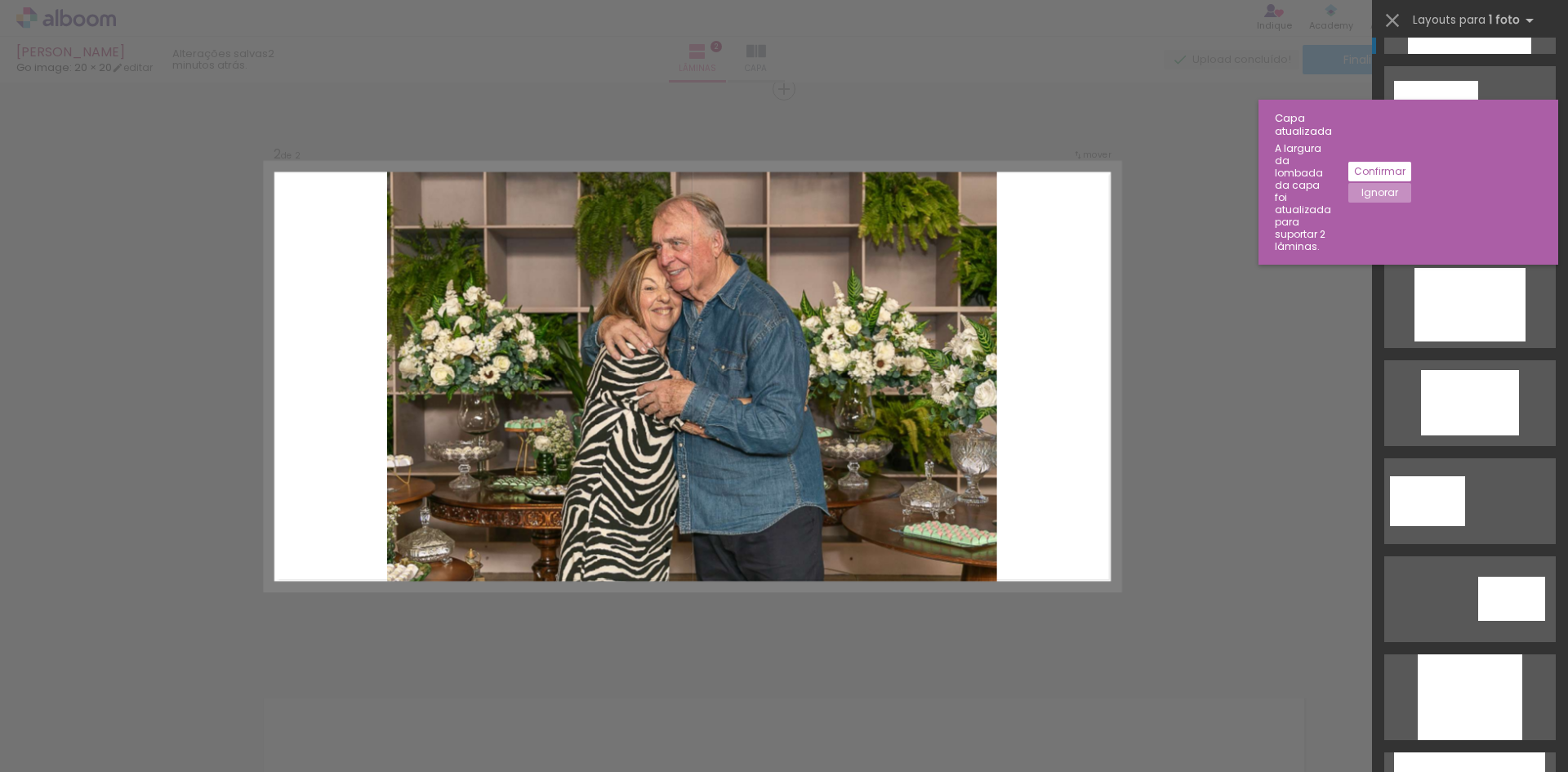
scroll to position [294, 0]
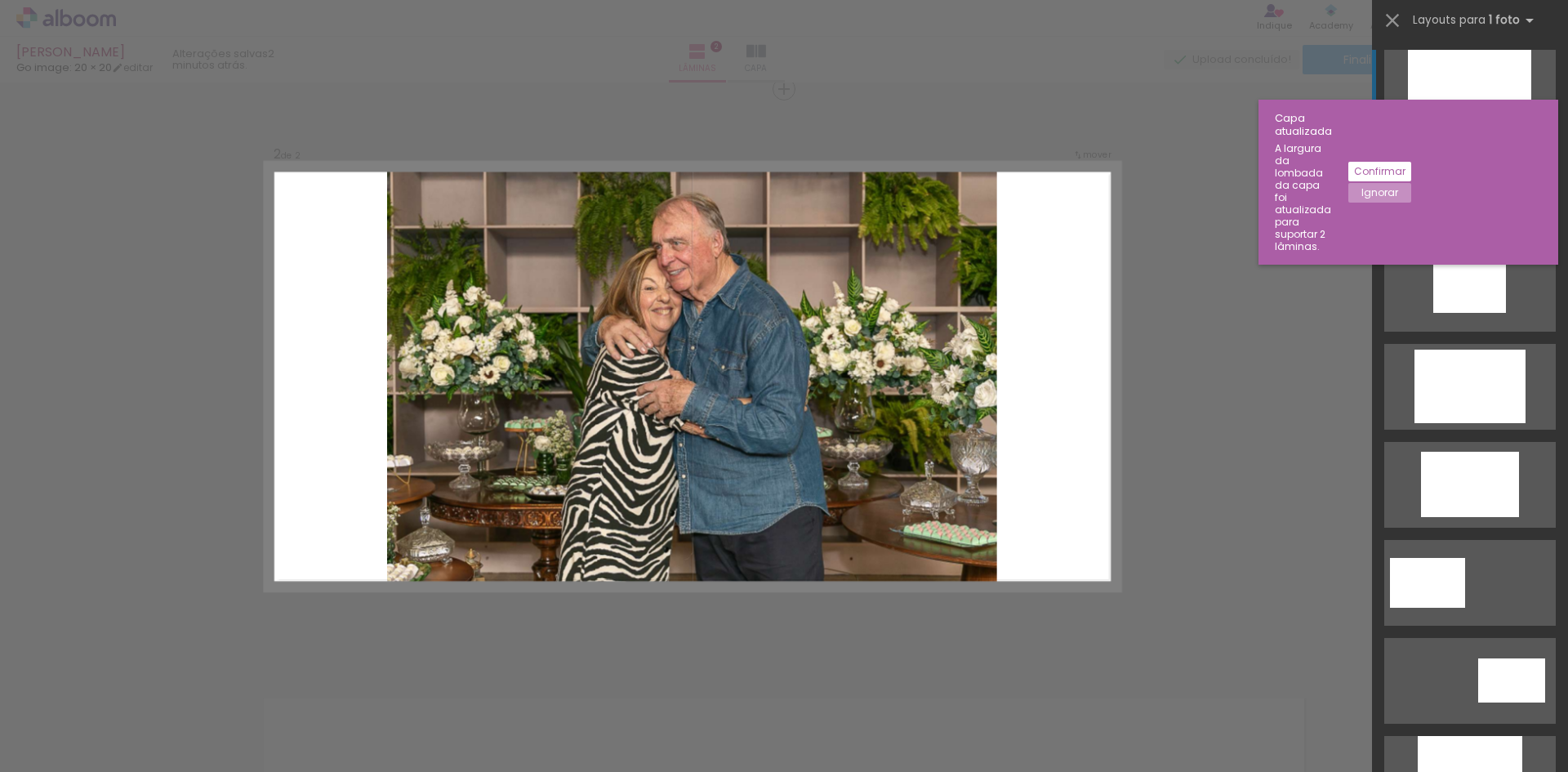
click at [0, 0] on slot "Confirmar" at bounding box center [0, 0] width 0 height 0
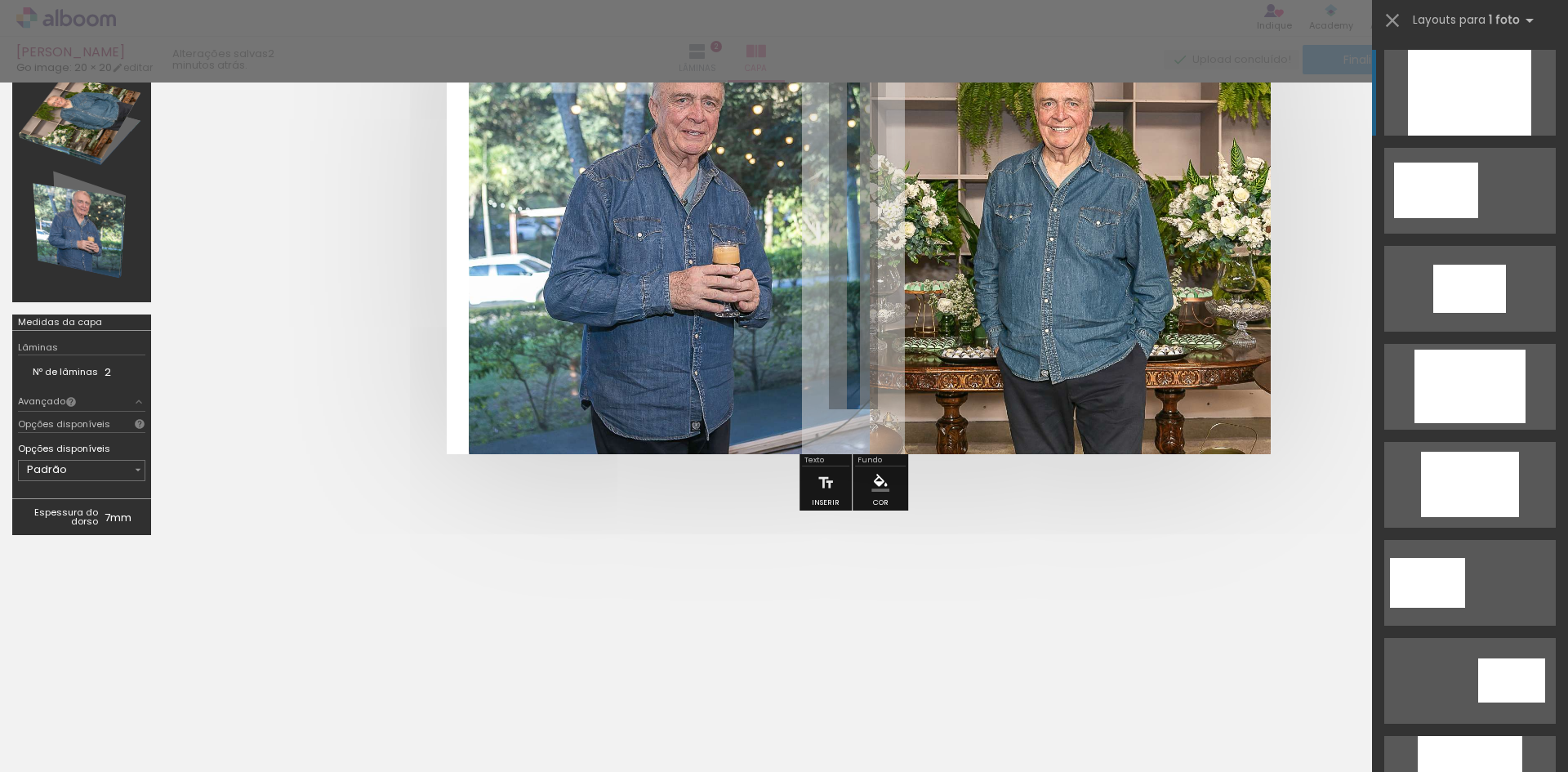
scroll to position [171, 0]
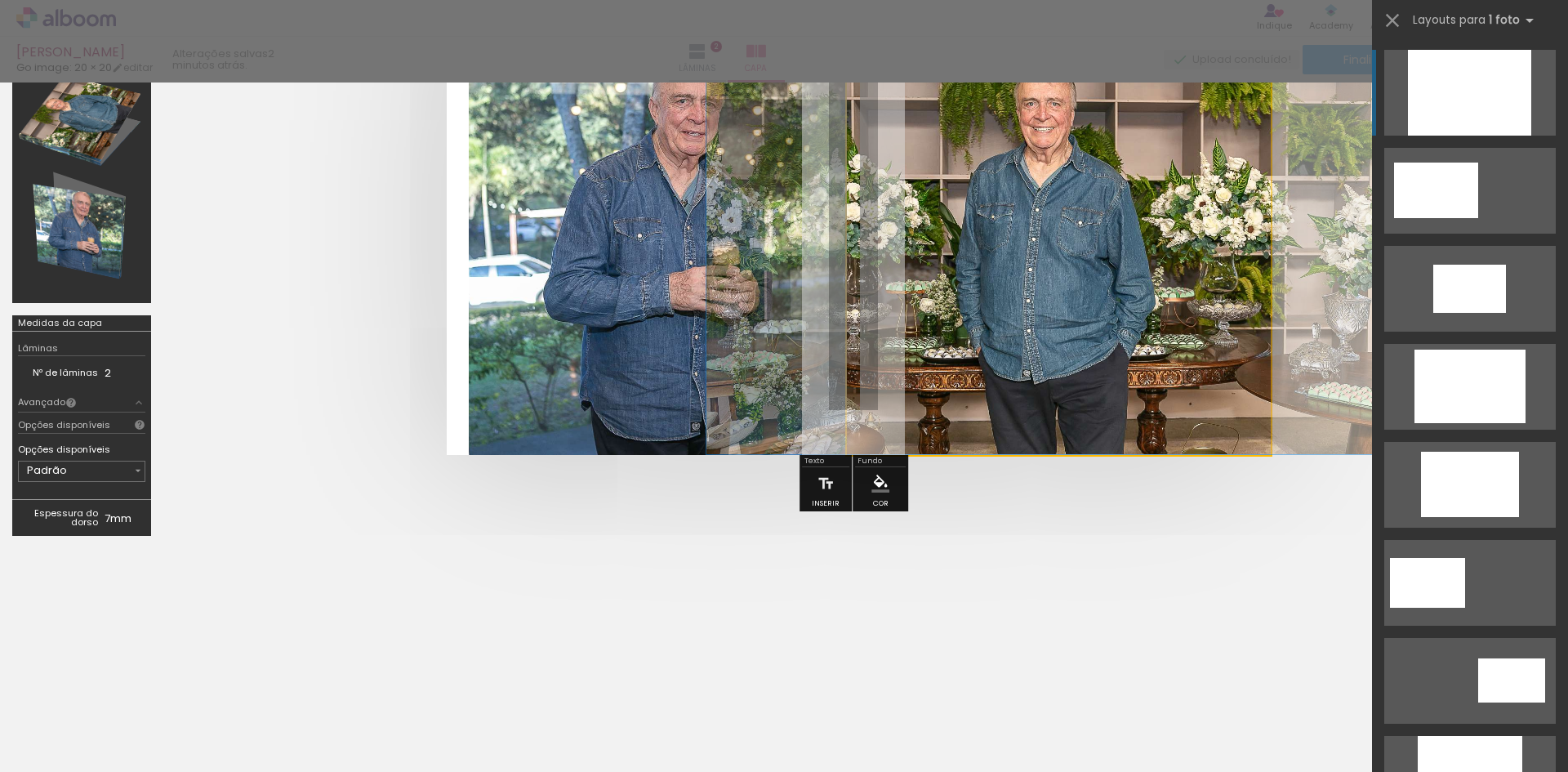
drag, startPoint x: 990, startPoint y: 402, endPoint x: 984, endPoint y: 395, distance: 9.2
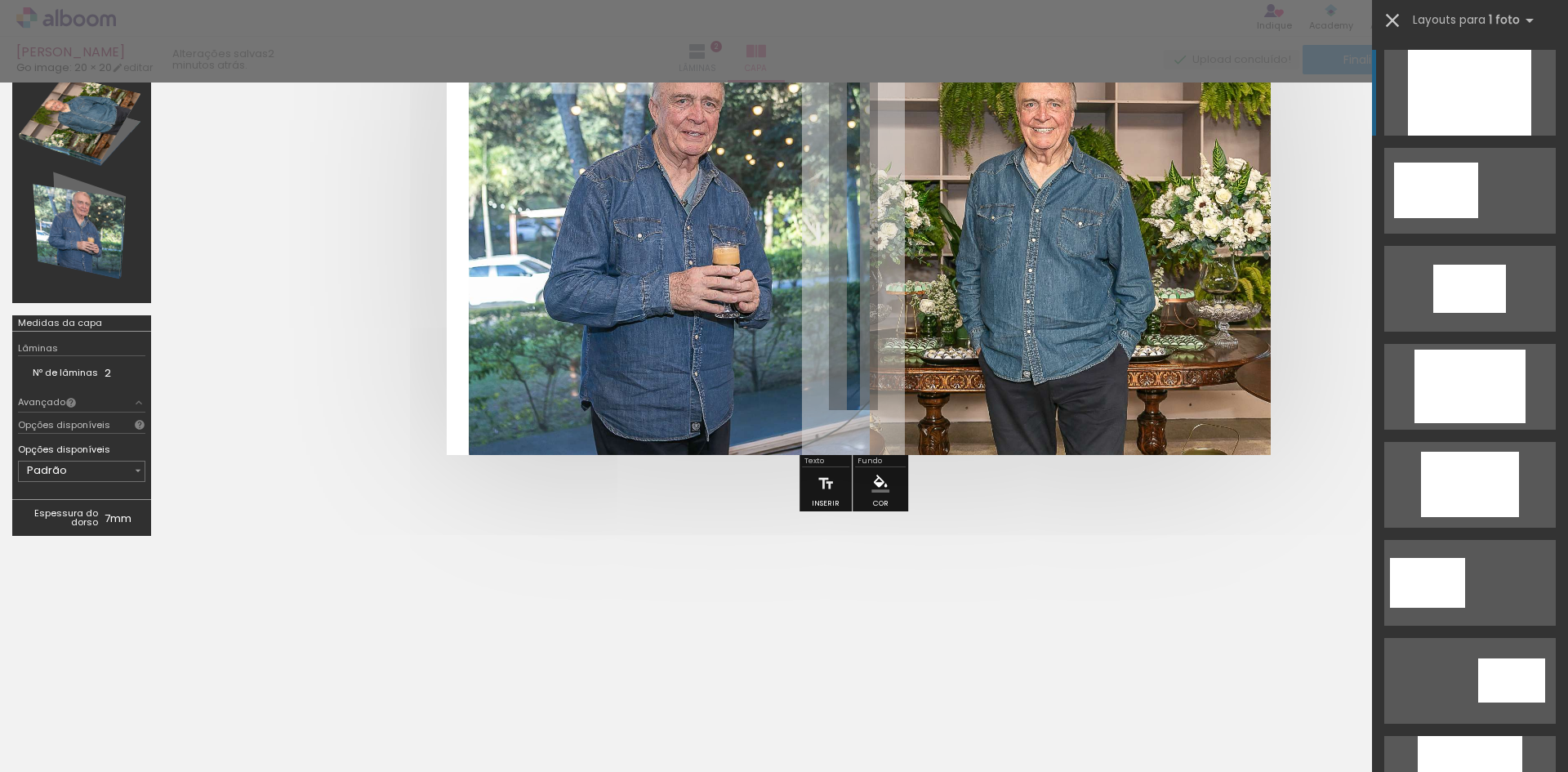
click at [1393, 20] on iron-icon at bounding box center [1391, 20] width 22 height 22
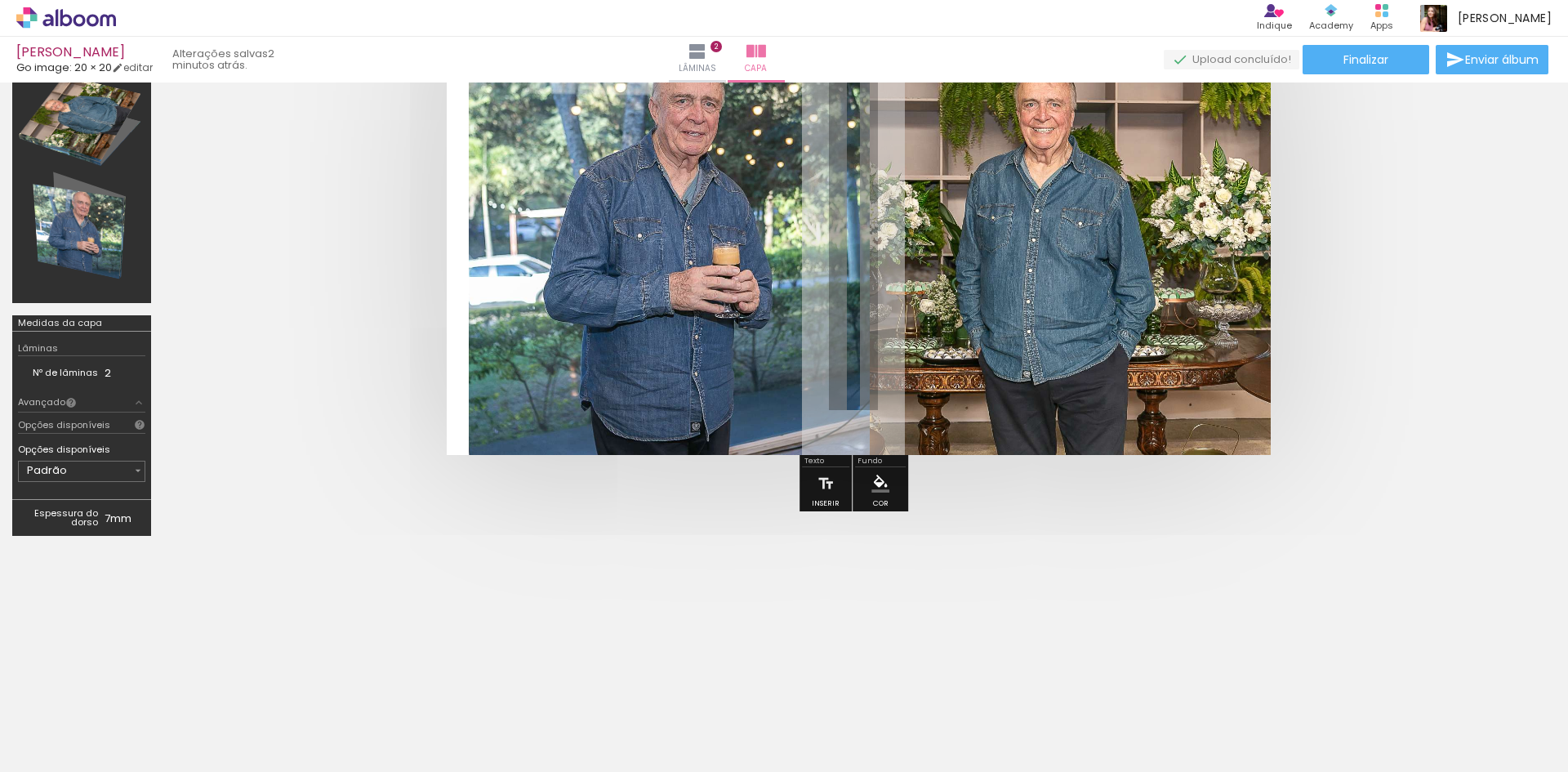
click at [63, 16] on icon at bounding box center [66, 18] width 13 height 18
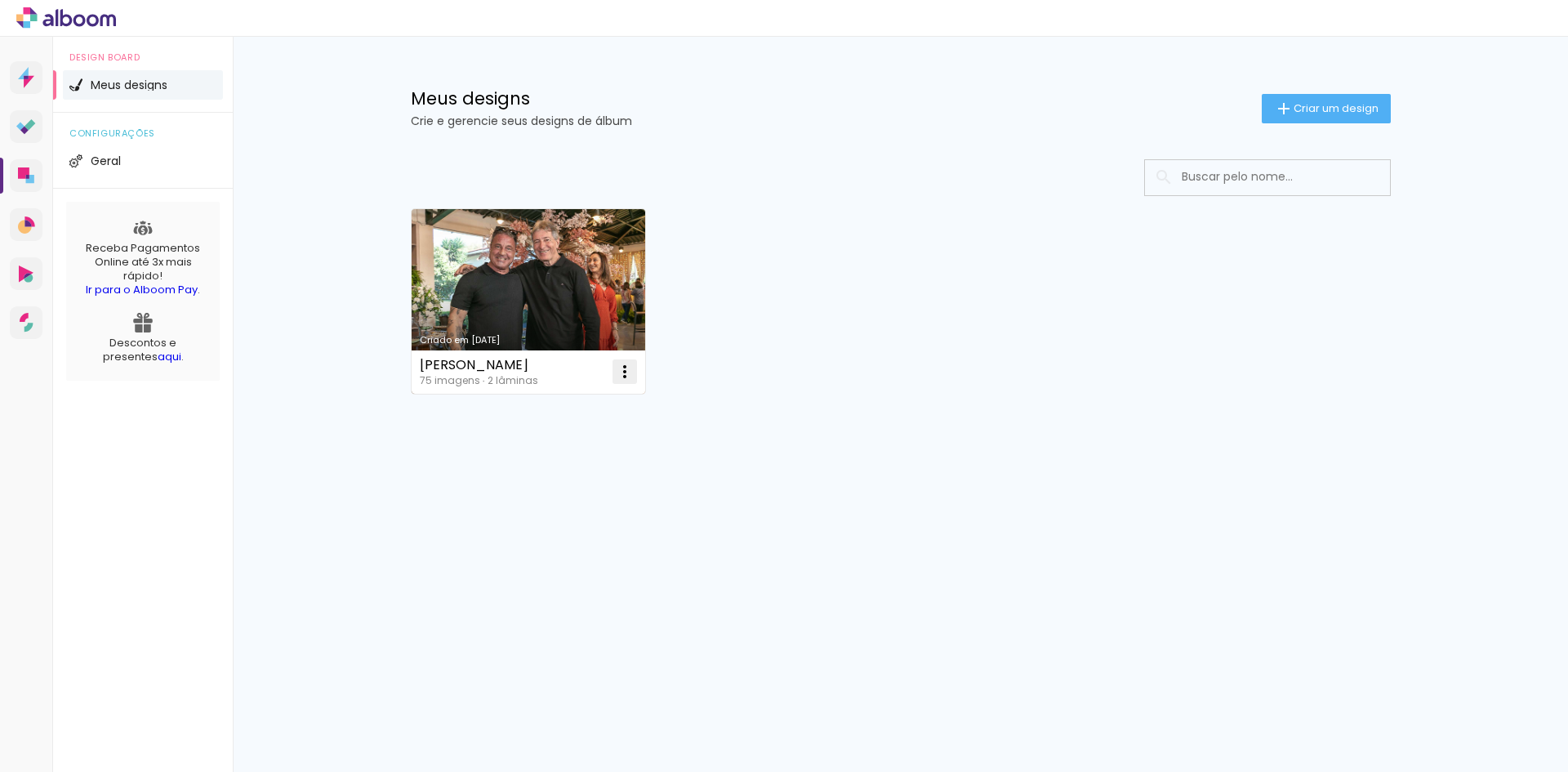
click at [621, 367] on iron-icon at bounding box center [624, 372] width 20 height 20
